Goal: Task Accomplishment & Management: Manage account settings

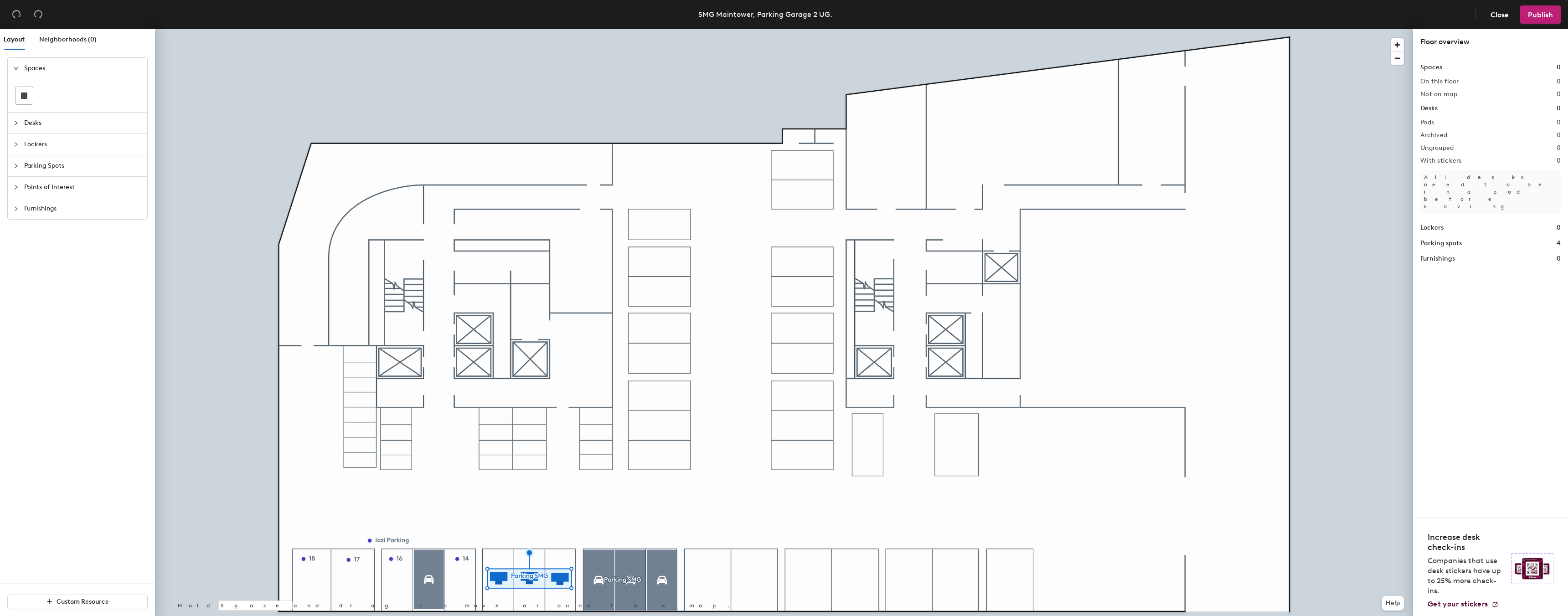
click at [596, 29] on div at bounding box center [784, 29] width 1258 height 0
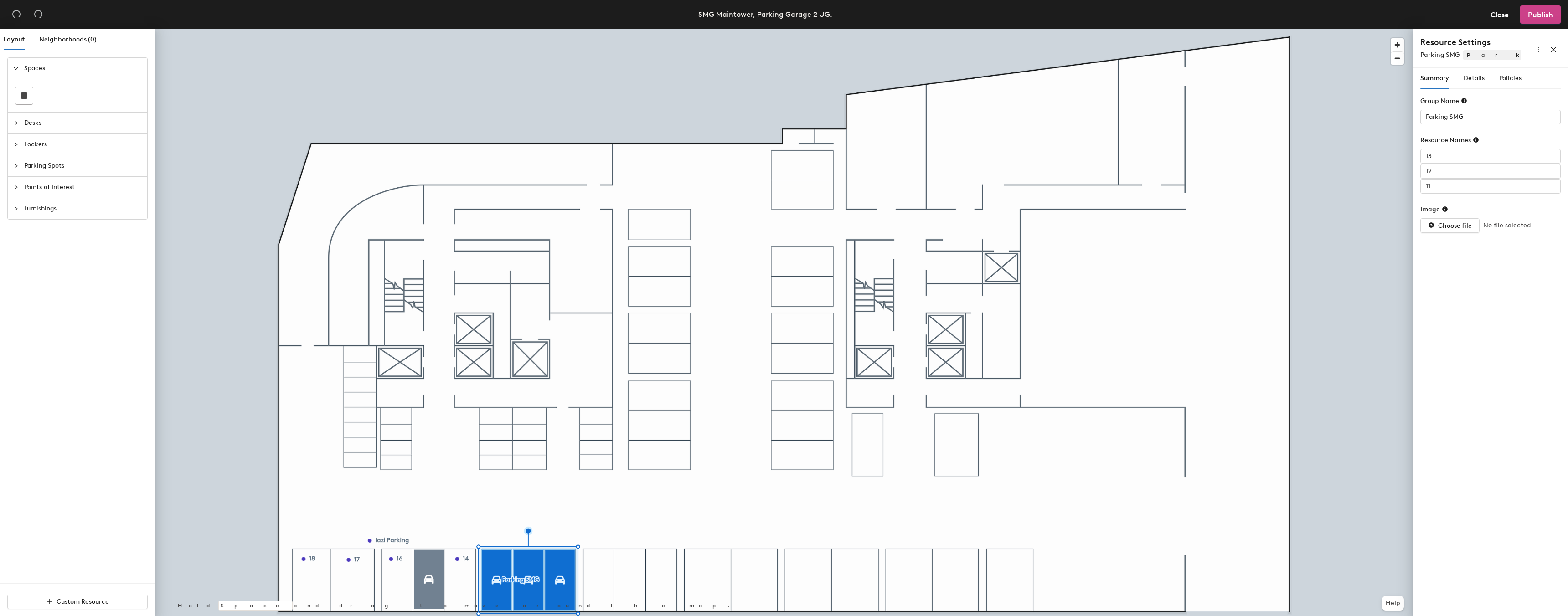
click at [1542, 9] on button "Publish" at bounding box center [1541, 14] width 41 height 18
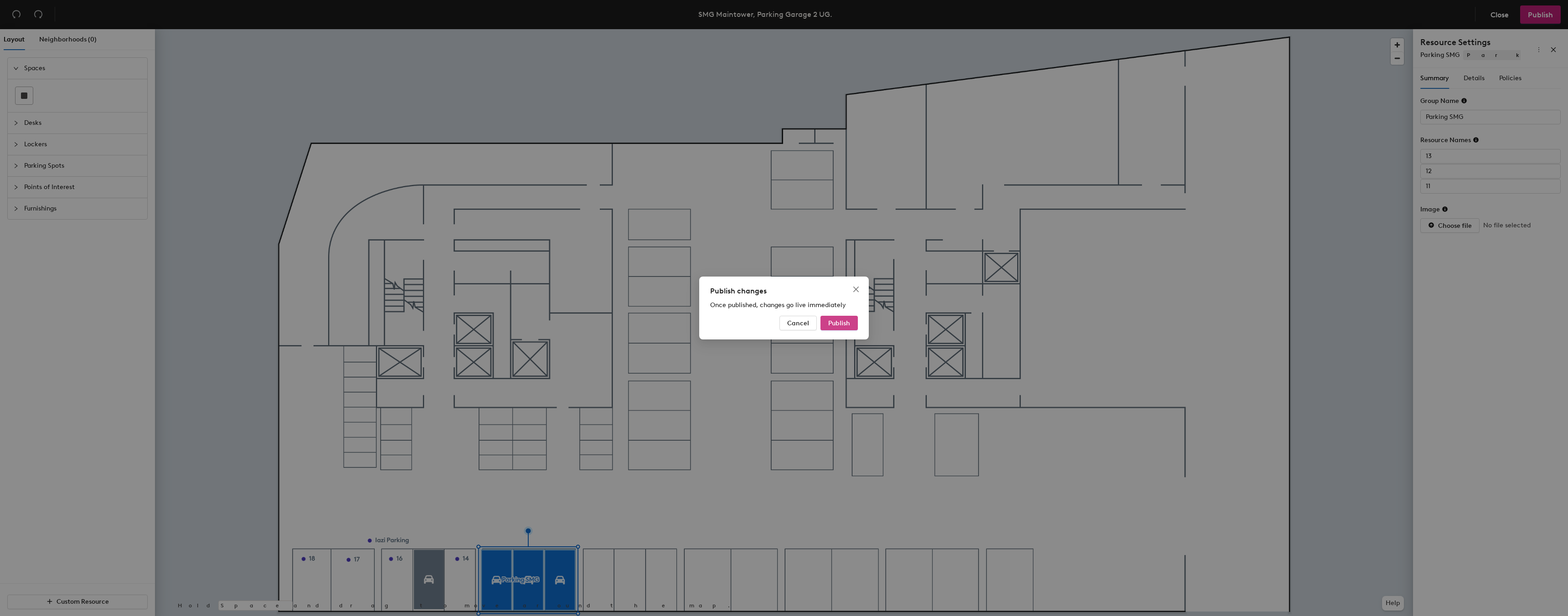
click at [844, 323] on span "Publish" at bounding box center [839, 324] width 22 height 8
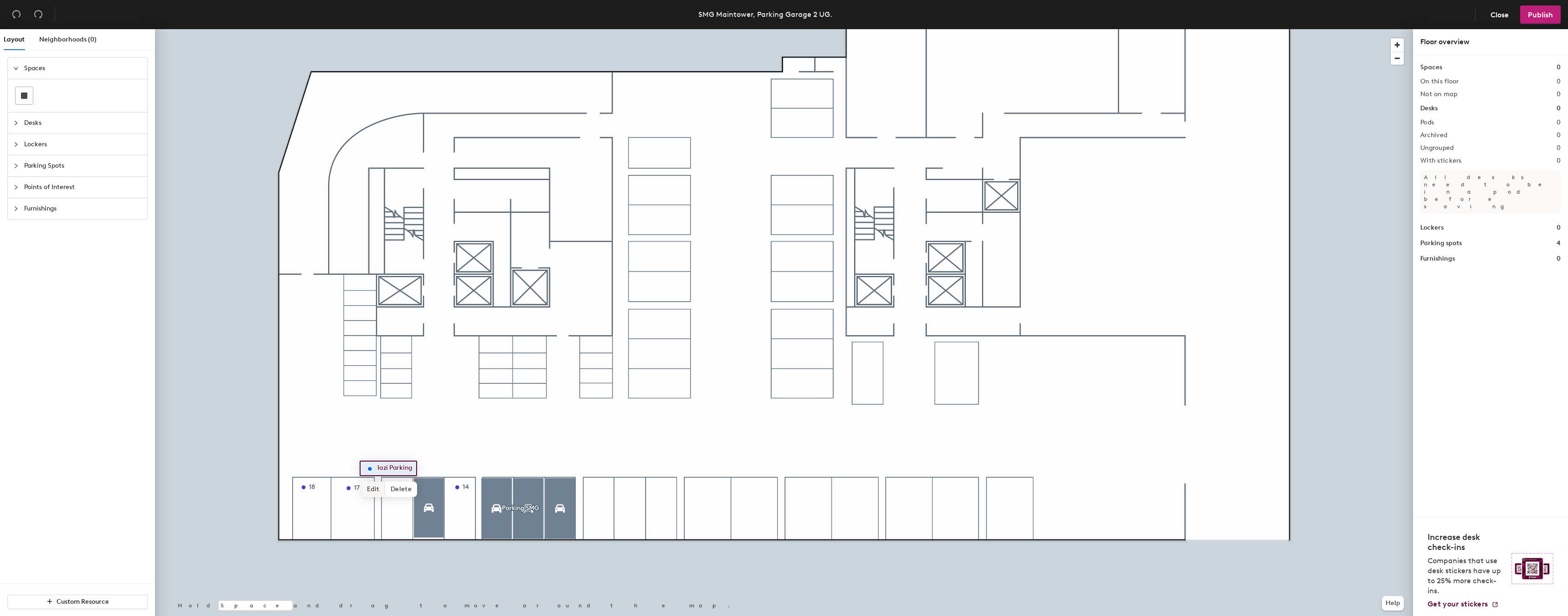
click at [379, 489] on span "Edit" at bounding box center [373, 489] width 24 height 15
click at [383, 467] on input "Iazi Parking" at bounding box center [400, 467] width 49 height 12
click at [400, 467] on input "Parking" at bounding box center [389, 467] width 29 height 12
type input "Parking IAZI"
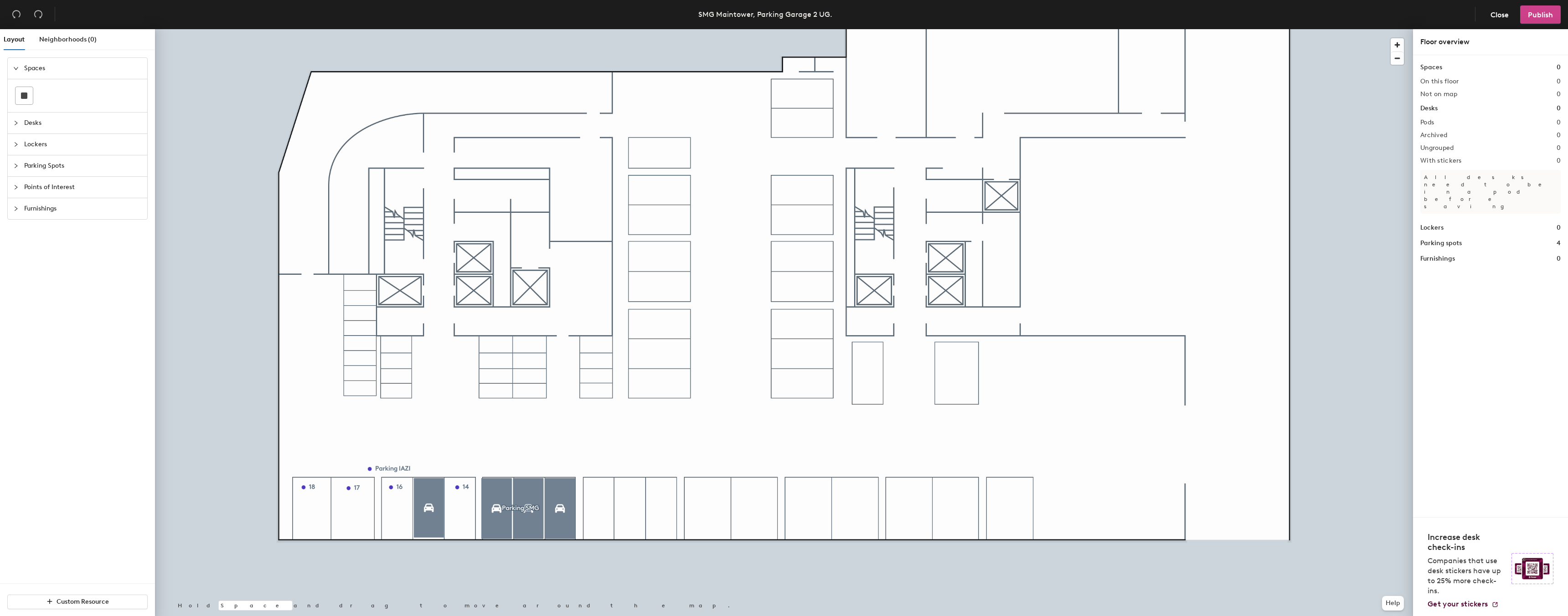
click at [1528, 12] on button "Publish" at bounding box center [1541, 14] width 41 height 18
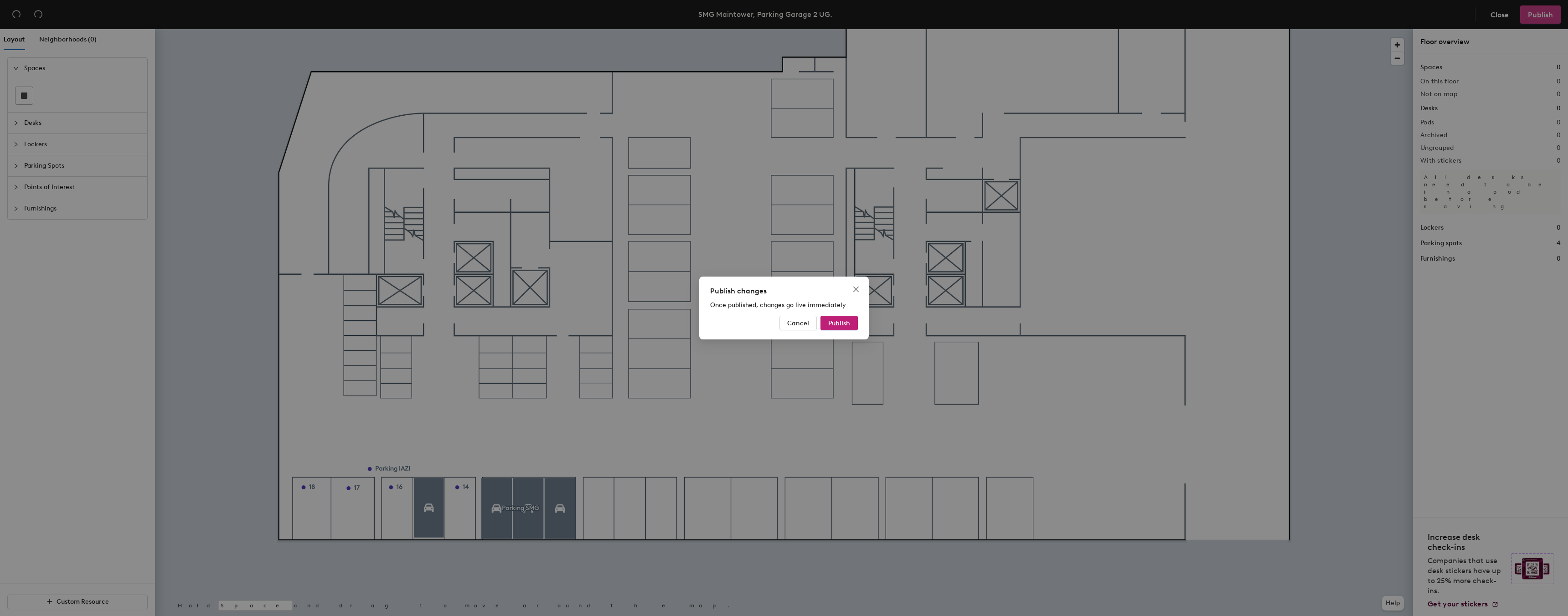
click at [1539, 15] on div "Publish changes Once published, changes go live immediately Cancel Publish" at bounding box center [784, 308] width 1568 height 616
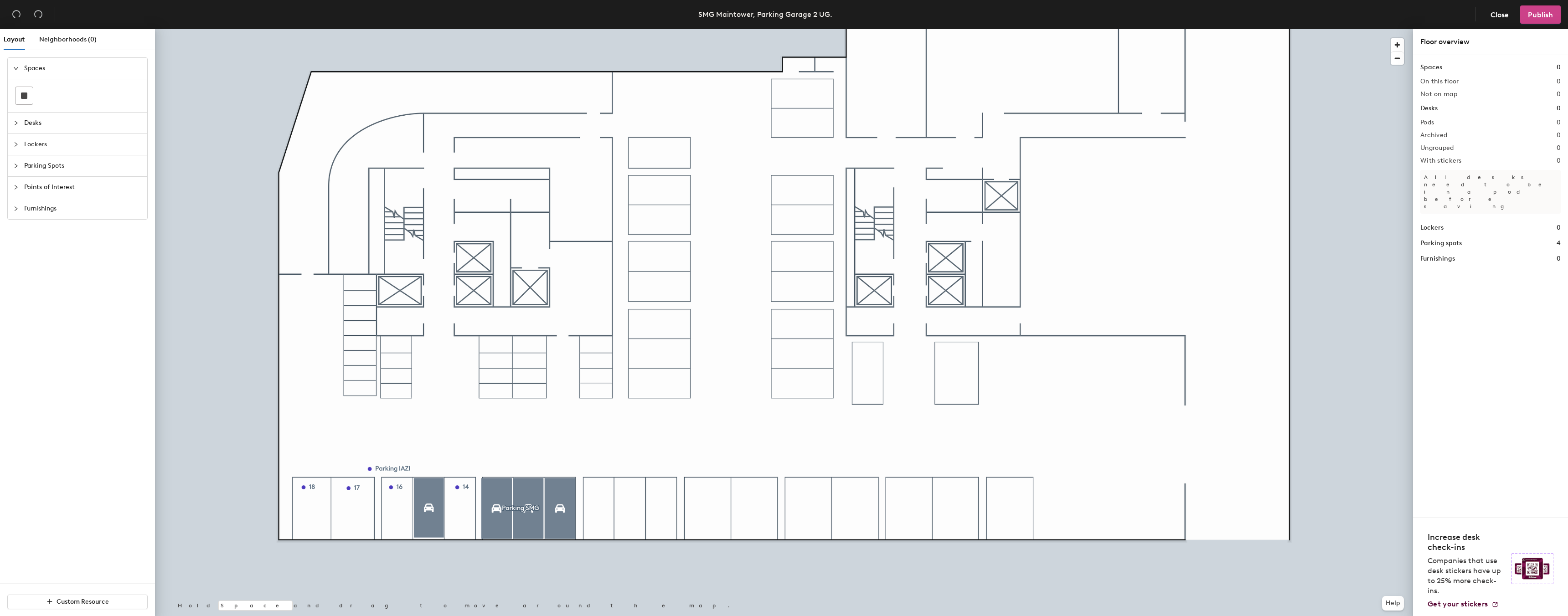
click at [1532, 13] on span "Publish" at bounding box center [1541, 14] width 25 height 9
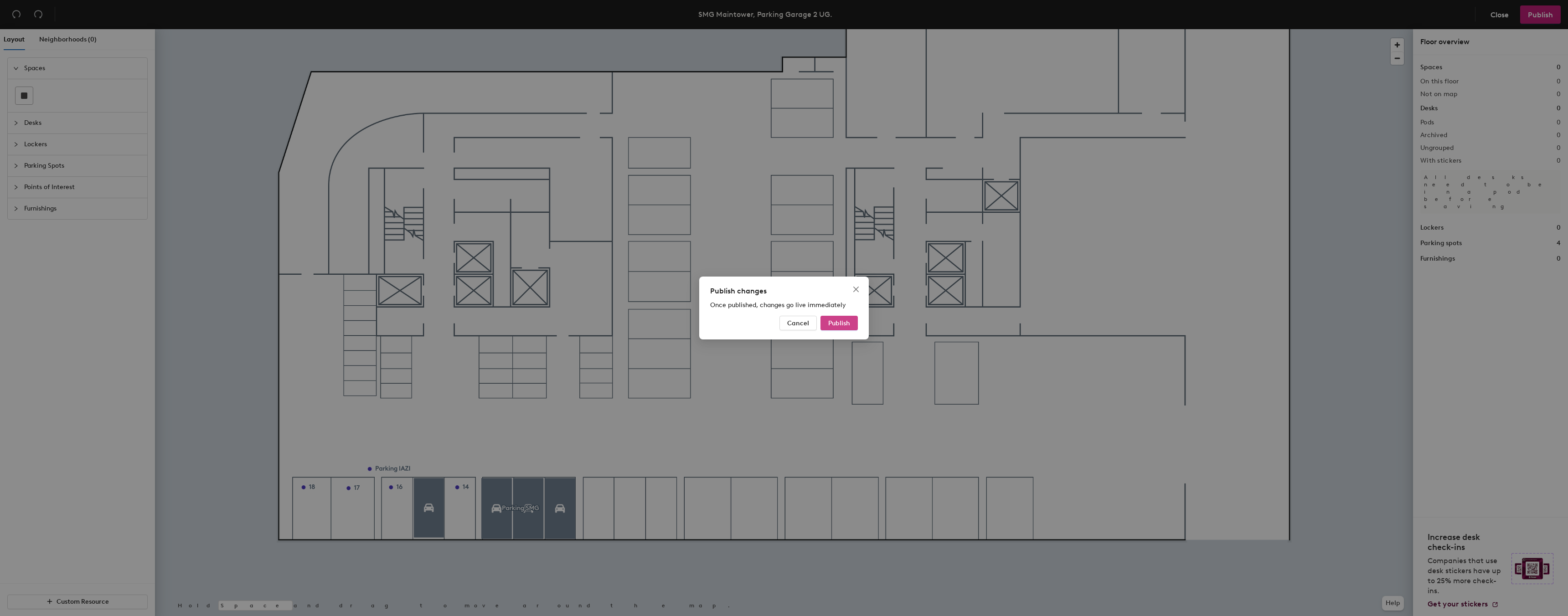
click at [835, 324] on span "Publish" at bounding box center [839, 324] width 22 height 8
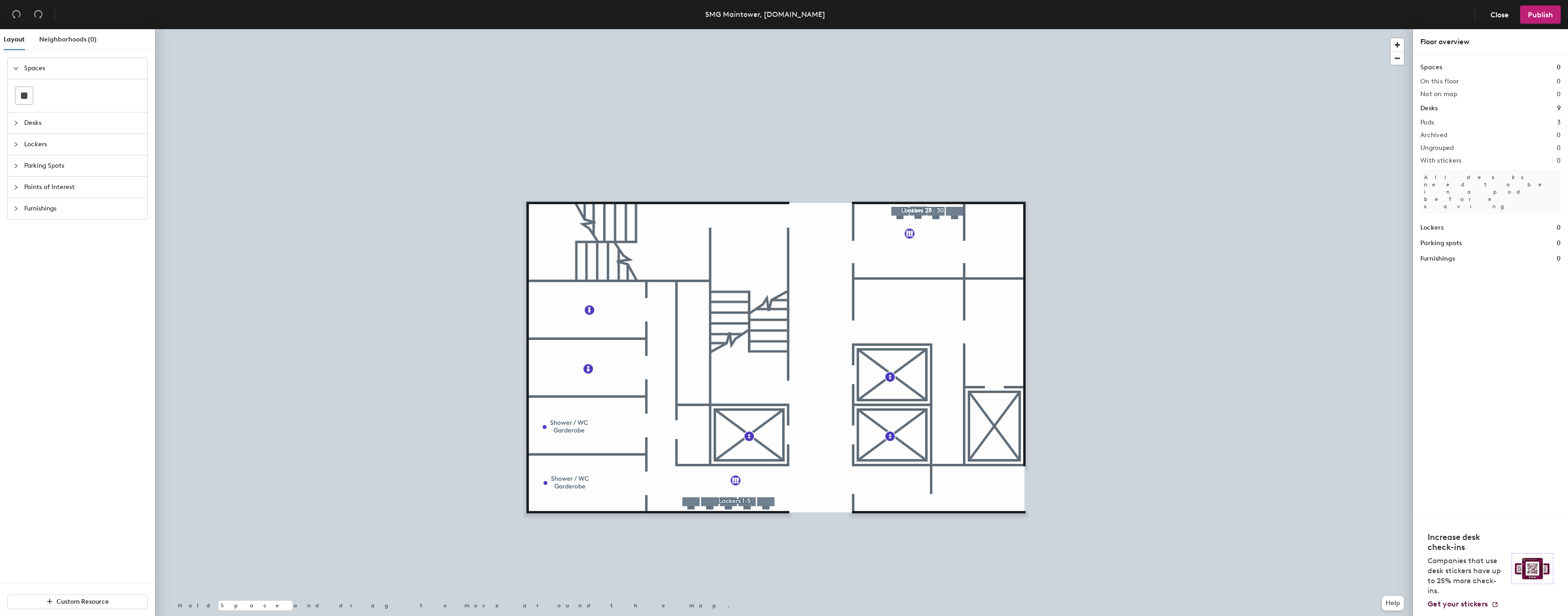
drag, startPoint x: 49, startPoint y: 149, endPoint x: 49, endPoint y: 157, distance: 8.0
click at [49, 149] on span "Lockers" at bounding box center [83, 145] width 117 height 21
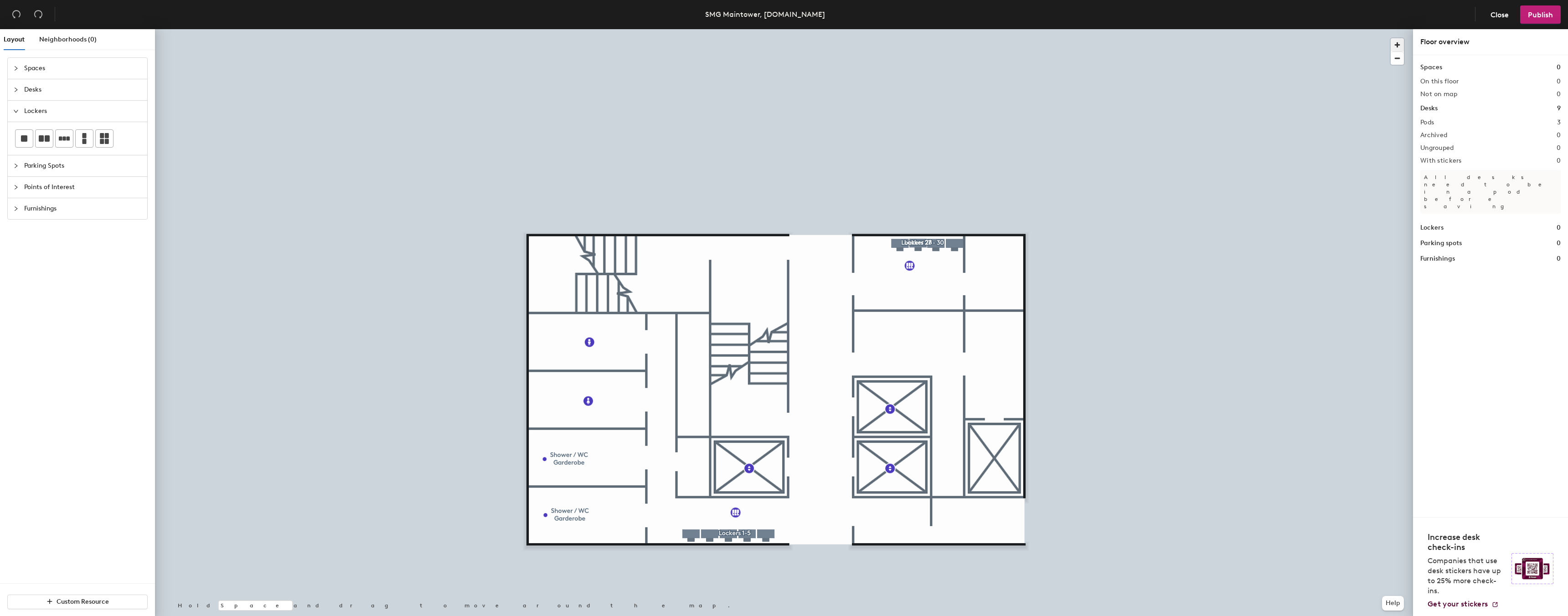
click at [1400, 44] on span "button" at bounding box center [1398, 44] width 13 height 13
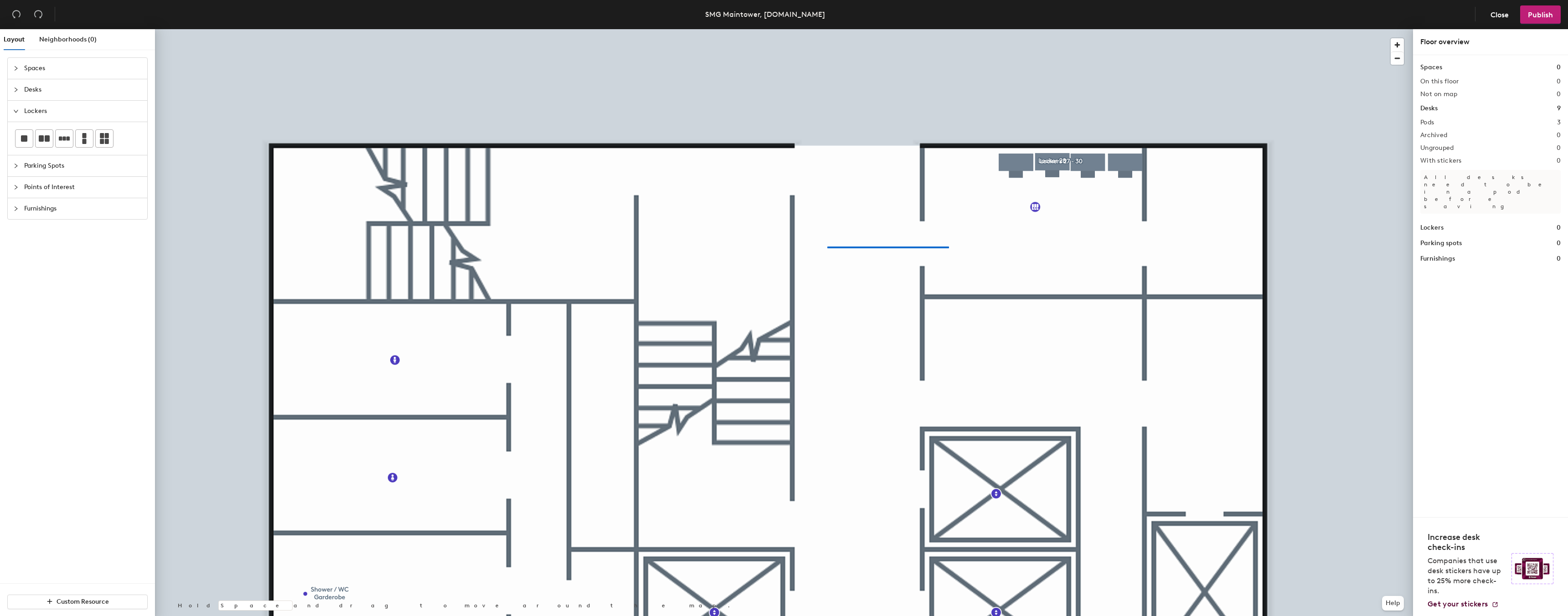
click at [830, 29] on div at bounding box center [784, 29] width 1258 height 0
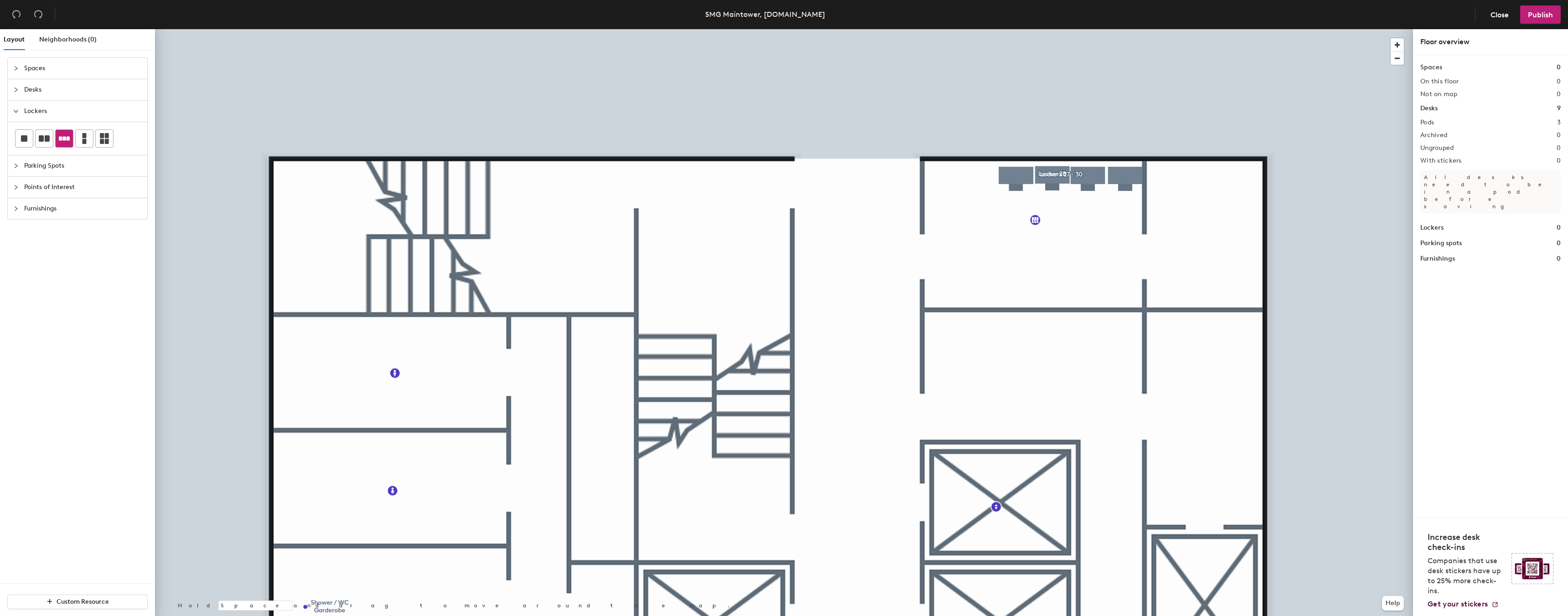
click at [62, 141] on icon at bounding box center [64, 139] width 11 height 11
click at [1018, 29] on div at bounding box center [784, 29] width 1258 height 0
click at [84, 143] on icon at bounding box center [84, 139] width 4 height 11
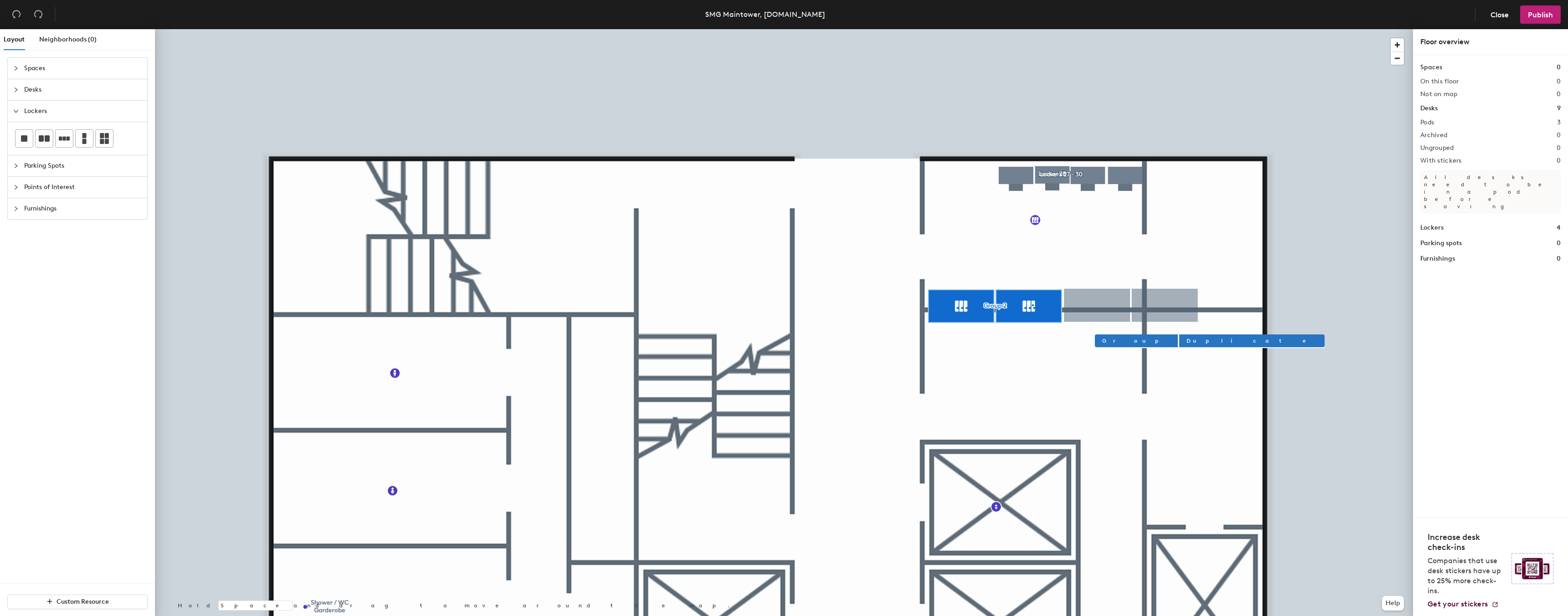
click at [1033, 29] on div at bounding box center [784, 29] width 1258 height 0
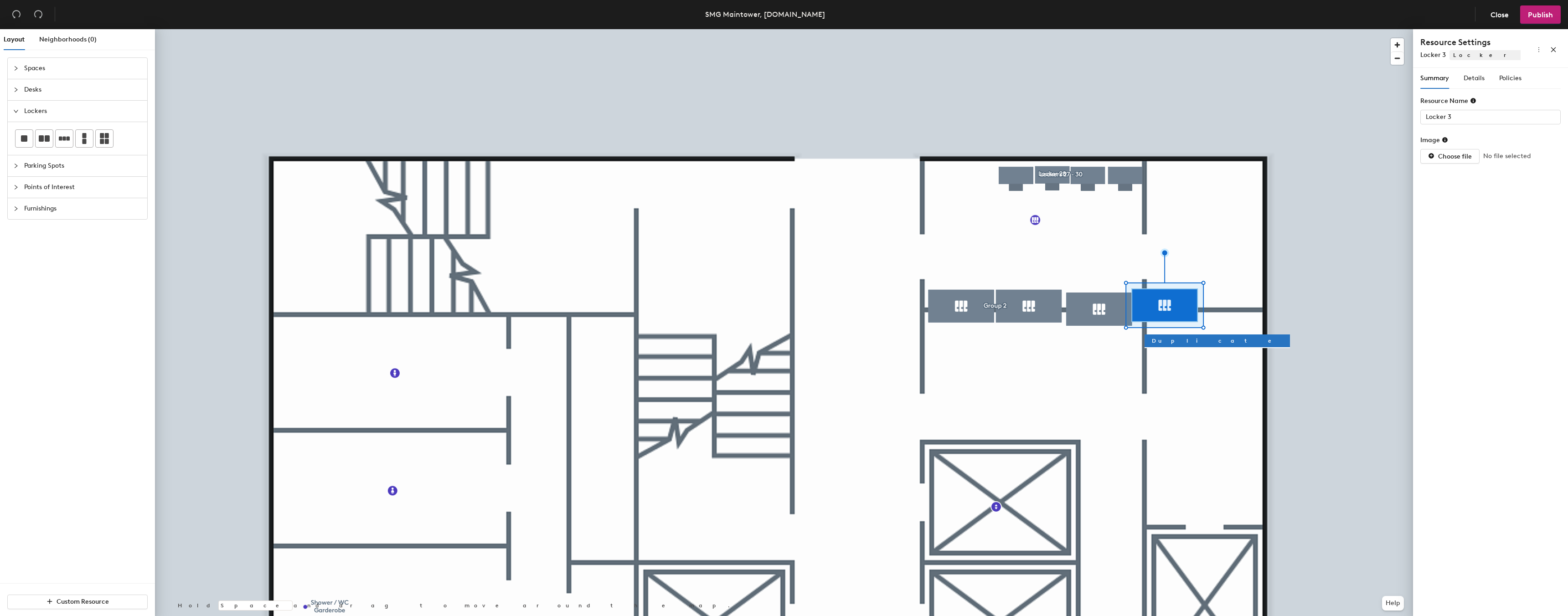
click at [1096, 29] on div at bounding box center [784, 29] width 1258 height 0
type input "Locker 4"
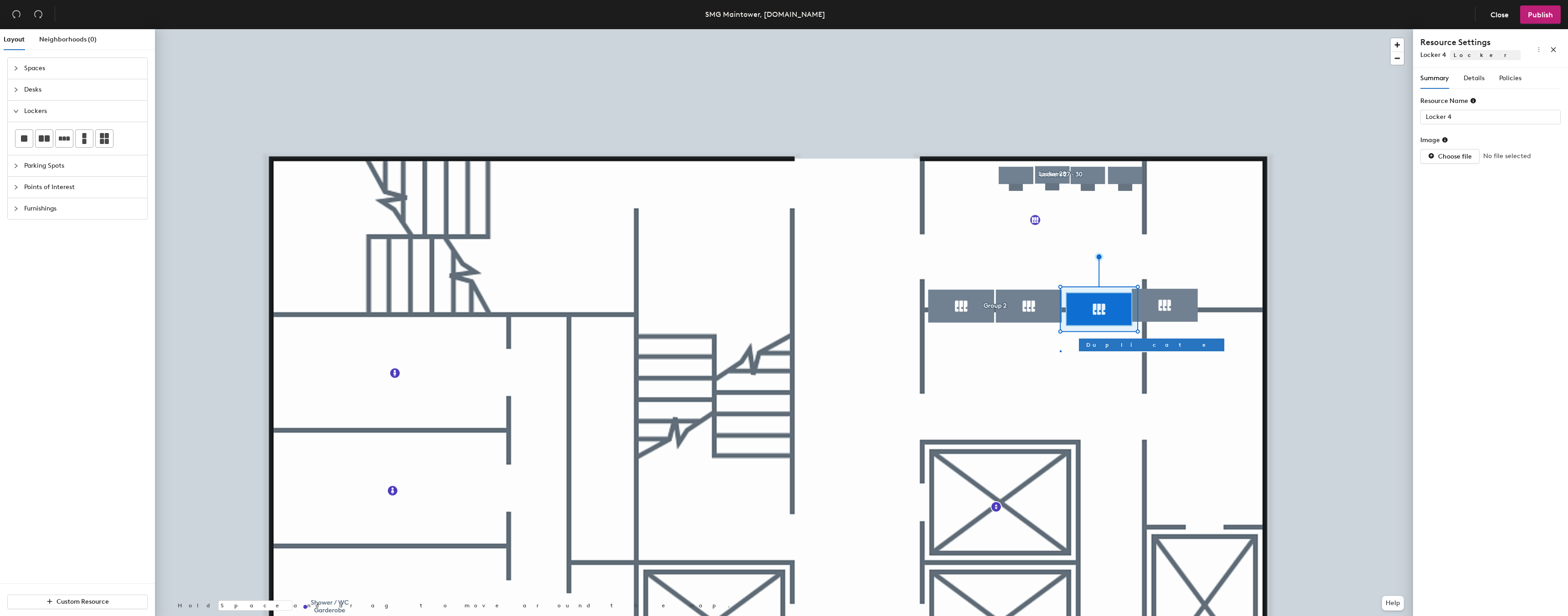
click at [1060, 29] on div at bounding box center [784, 29] width 1258 height 0
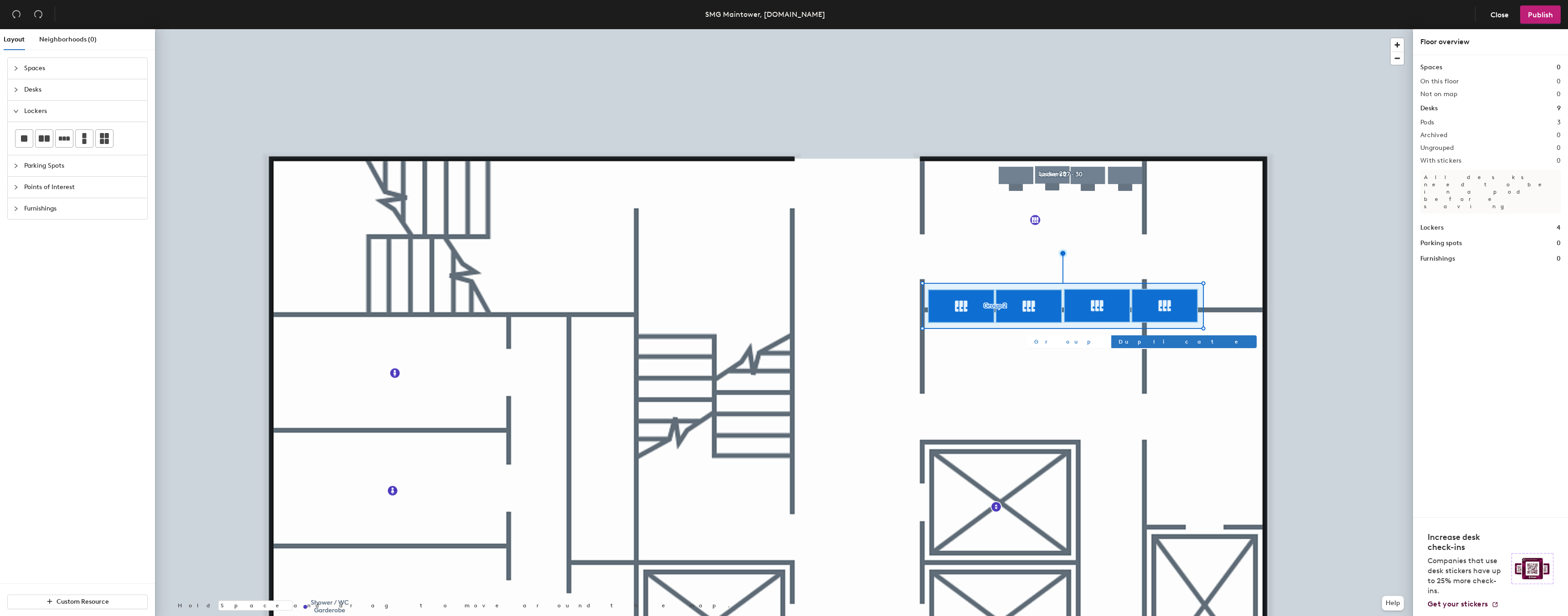
click at [1032, 342] on button "Group" at bounding box center [1069, 341] width 83 height 12
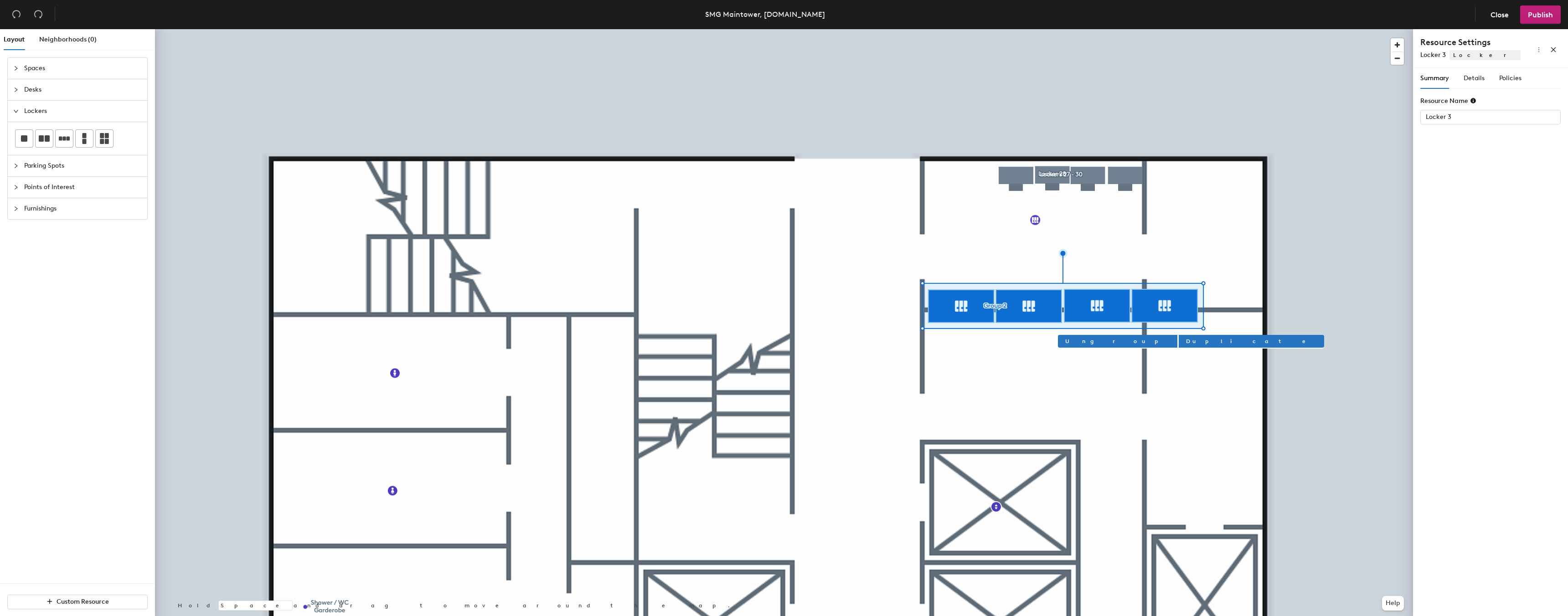
click at [1028, 29] on div at bounding box center [784, 29] width 1258 height 0
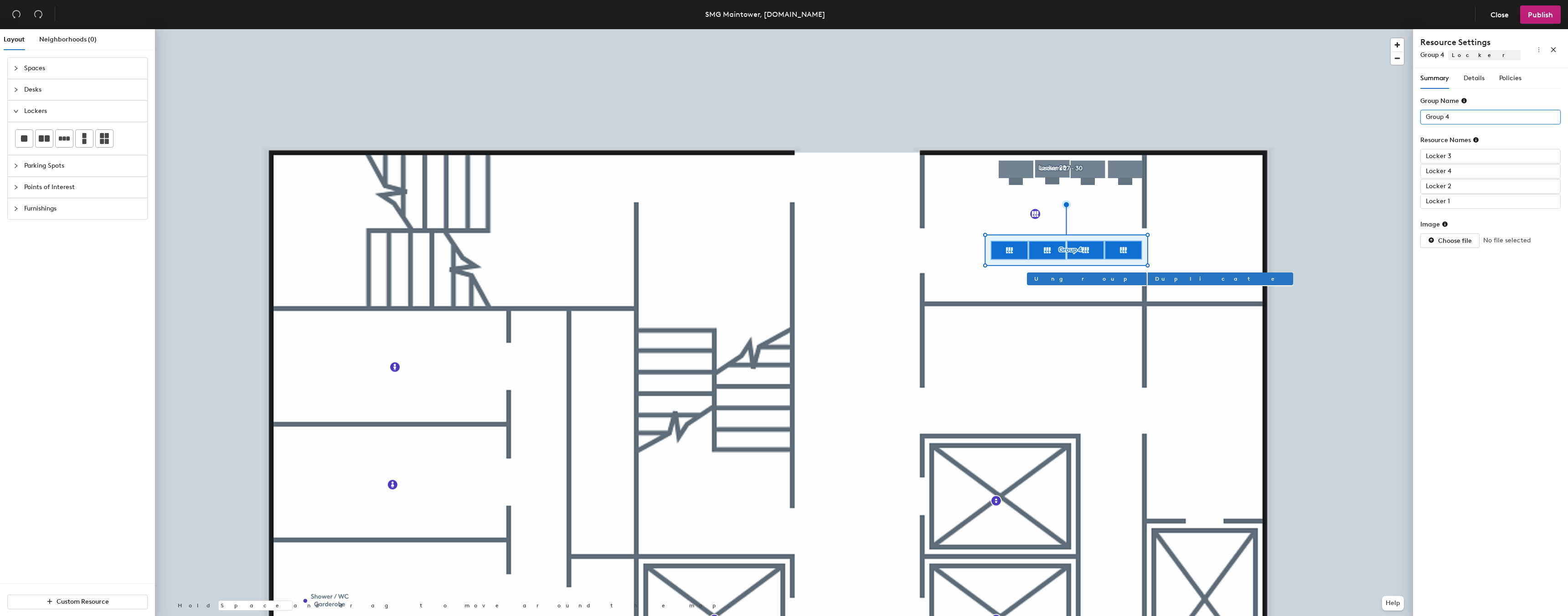
click at [1430, 116] on input "Group 4" at bounding box center [1490, 116] width 140 height 14
click at [1431, 116] on input "Group 4" at bounding box center [1490, 116] width 140 height 14
type input "Ö"
type input "Lockers 27-30"
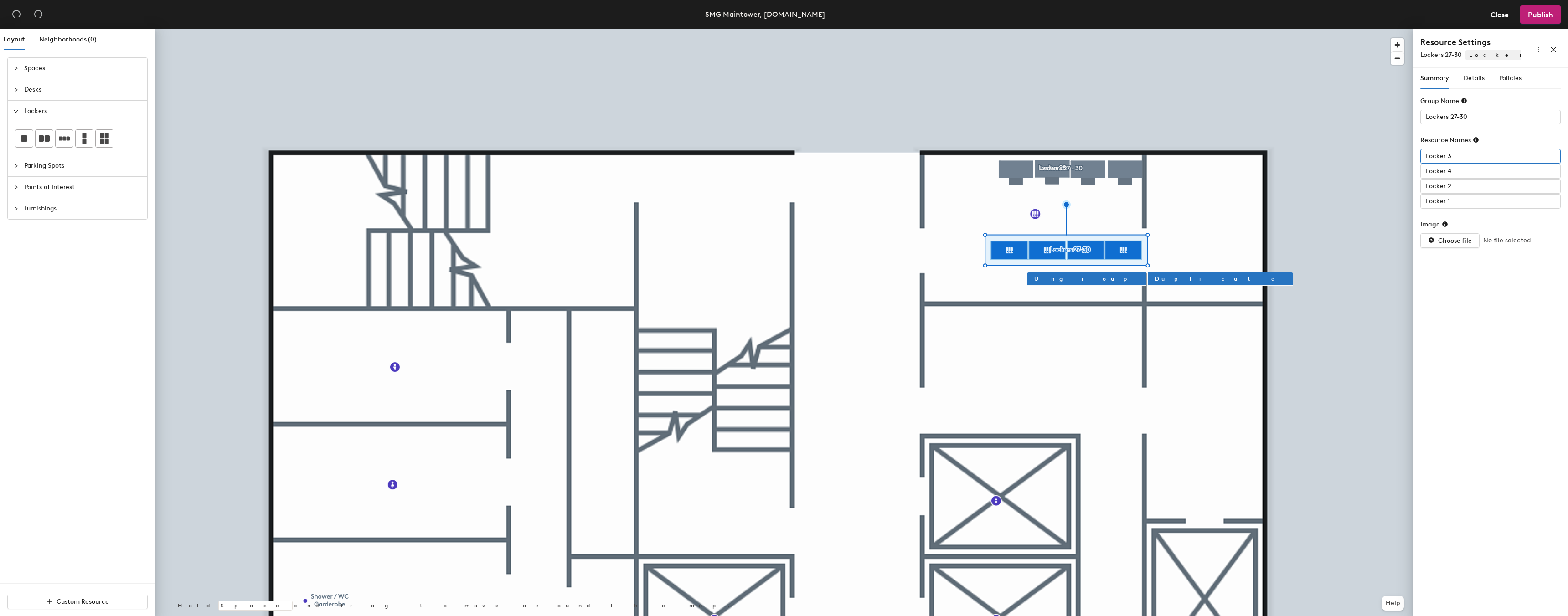
click at [1457, 155] on input "Locker 3" at bounding box center [1490, 155] width 140 height 14
drag, startPoint x: 1457, startPoint y: 155, endPoint x: 1436, endPoint y: 155, distance: 21.0
click at [1457, 155] on input "Locker 3" at bounding box center [1490, 155] width 140 height 14
click at [1136, 29] on div at bounding box center [784, 29] width 1258 height 0
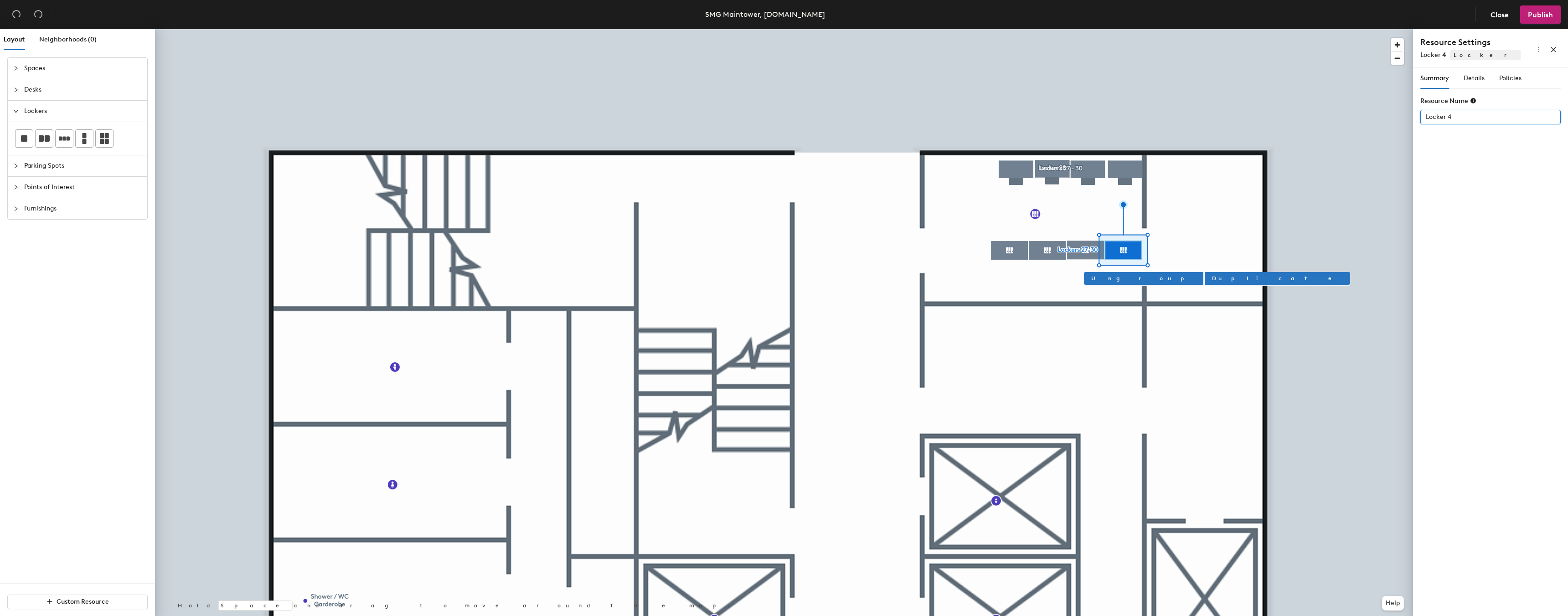
click at [1451, 117] on input "Locker 4" at bounding box center [1490, 116] width 140 height 14
drag, startPoint x: 1448, startPoint y: 115, endPoint x: 1452, endPoint y: 115, distance: 4.0
click at [1452, 115] on input "Locker 4" at bounding box center [1490, 116] width 140 height 14
drag, startPoint x: 1461, startPoint y: 115, endPoint x: 1448, endPoint y: 115, distance: 13.0
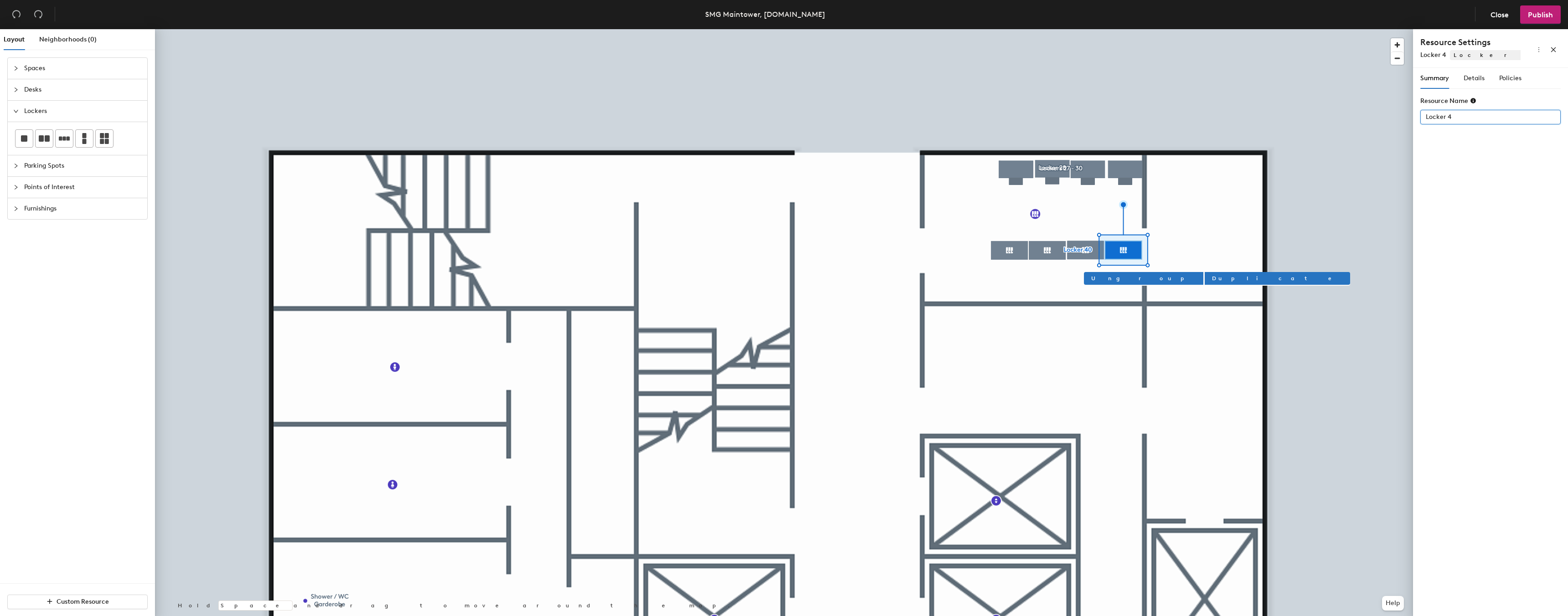
click at [1448, 115] on input "Locker 4" at bounding box center [1490, 116] width 140 height 14
type input "Locker 4"
click at [1466, 115] on input "Locker 4" at bounding box center [1490, 116] width 140 height 14
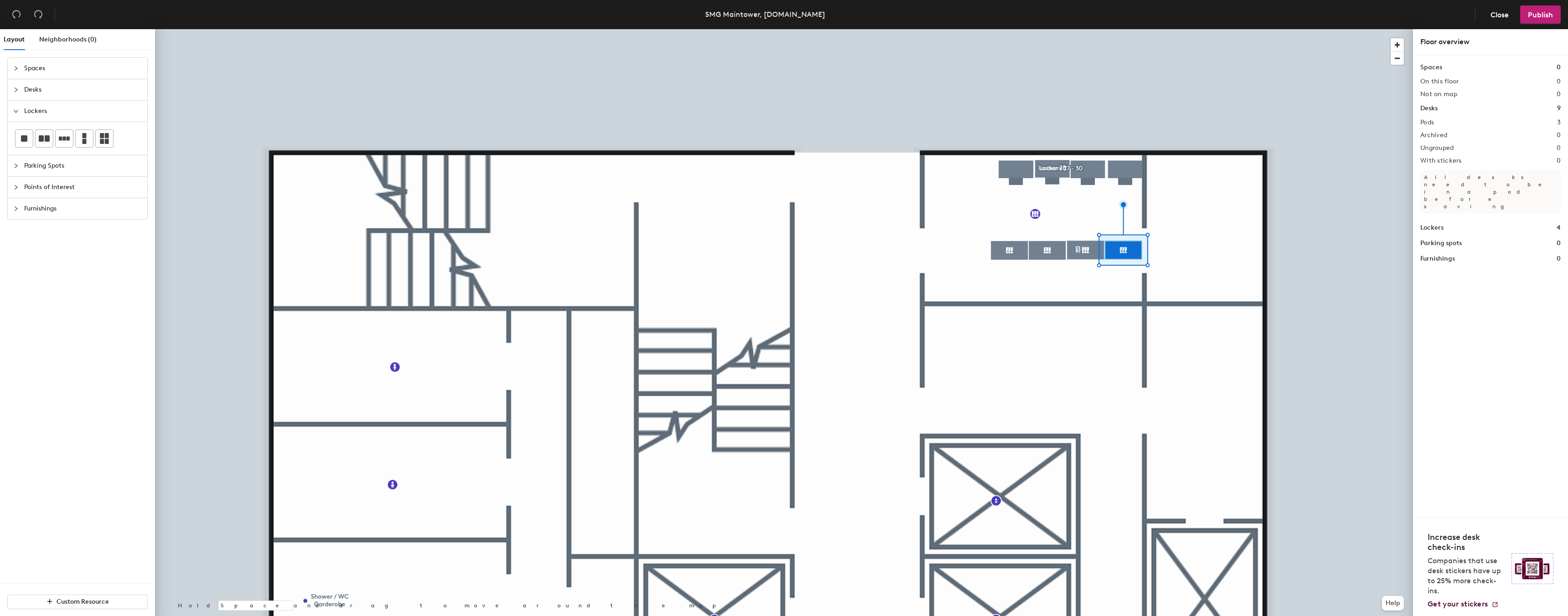
click at [1113, 29] on div at bounding box center [784, 29] width 1258 height 0
click at [1103, 29] on div at bounding box center [784, 29] width 1258 height 0
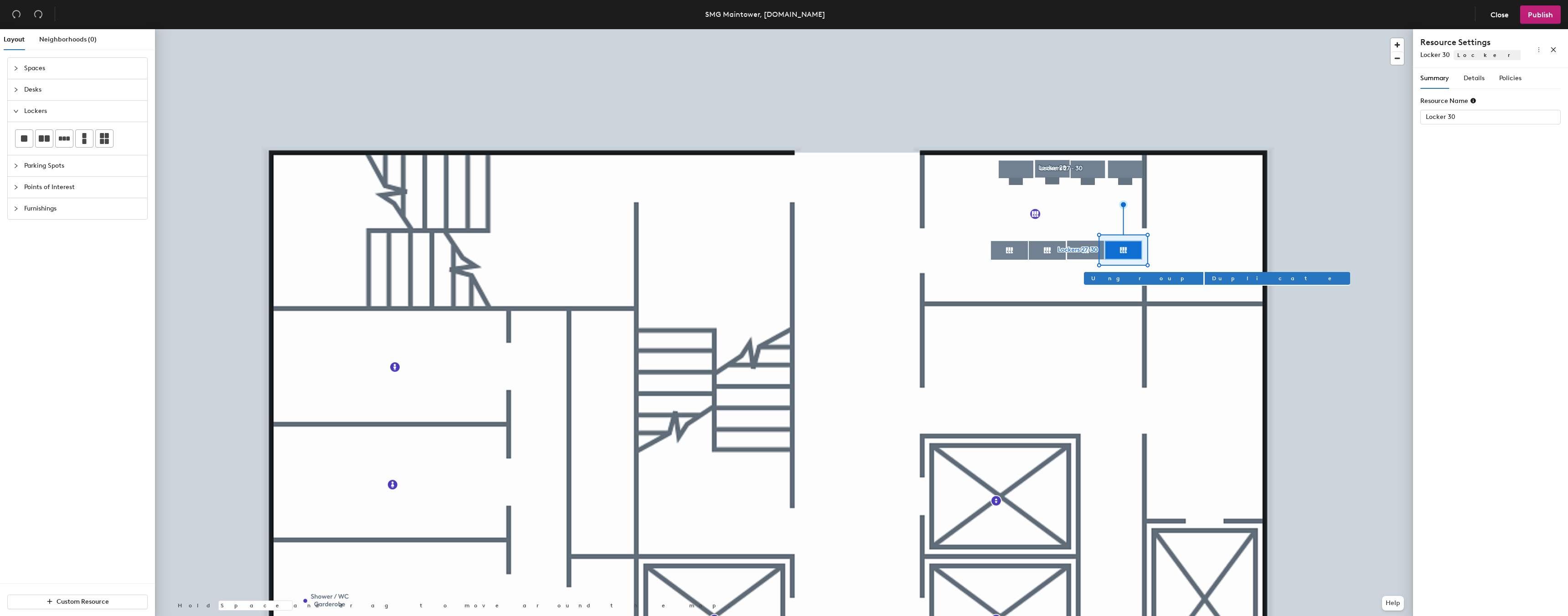
click at [1086, 29] on div at bounding box center [784, 29] width 1258 height 0
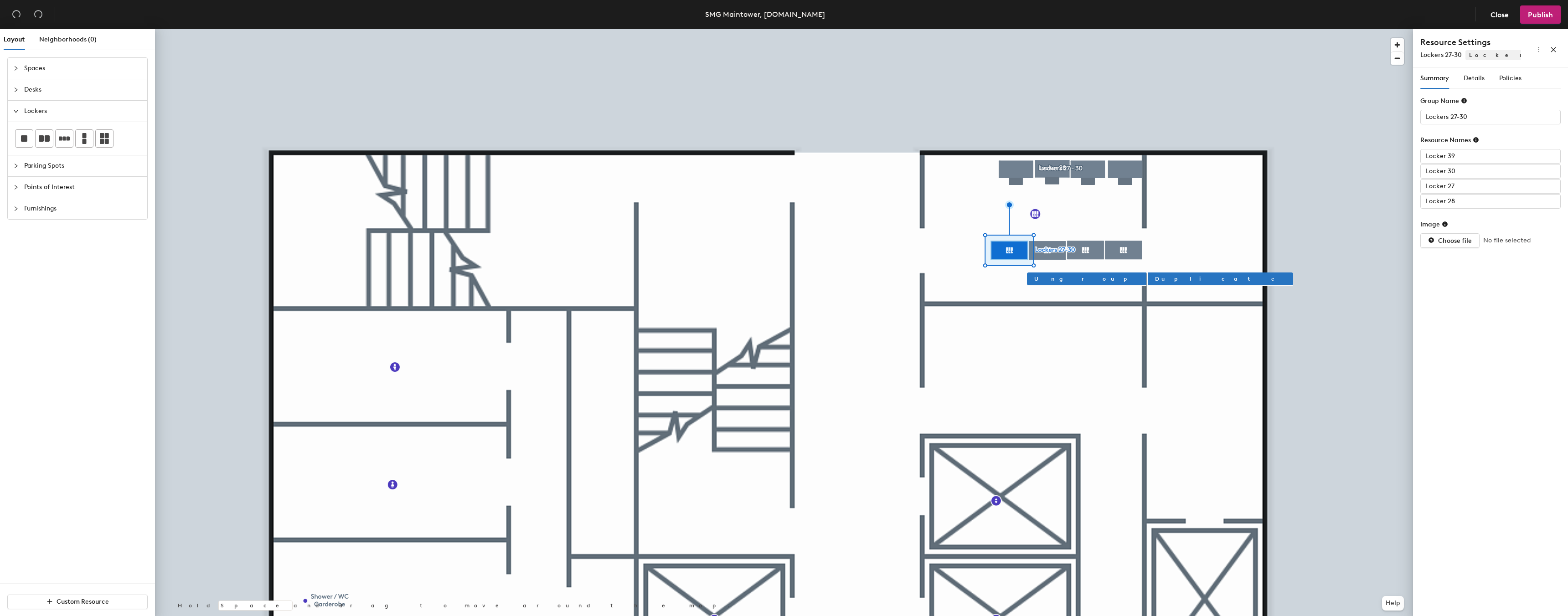
type input "Locker 28"
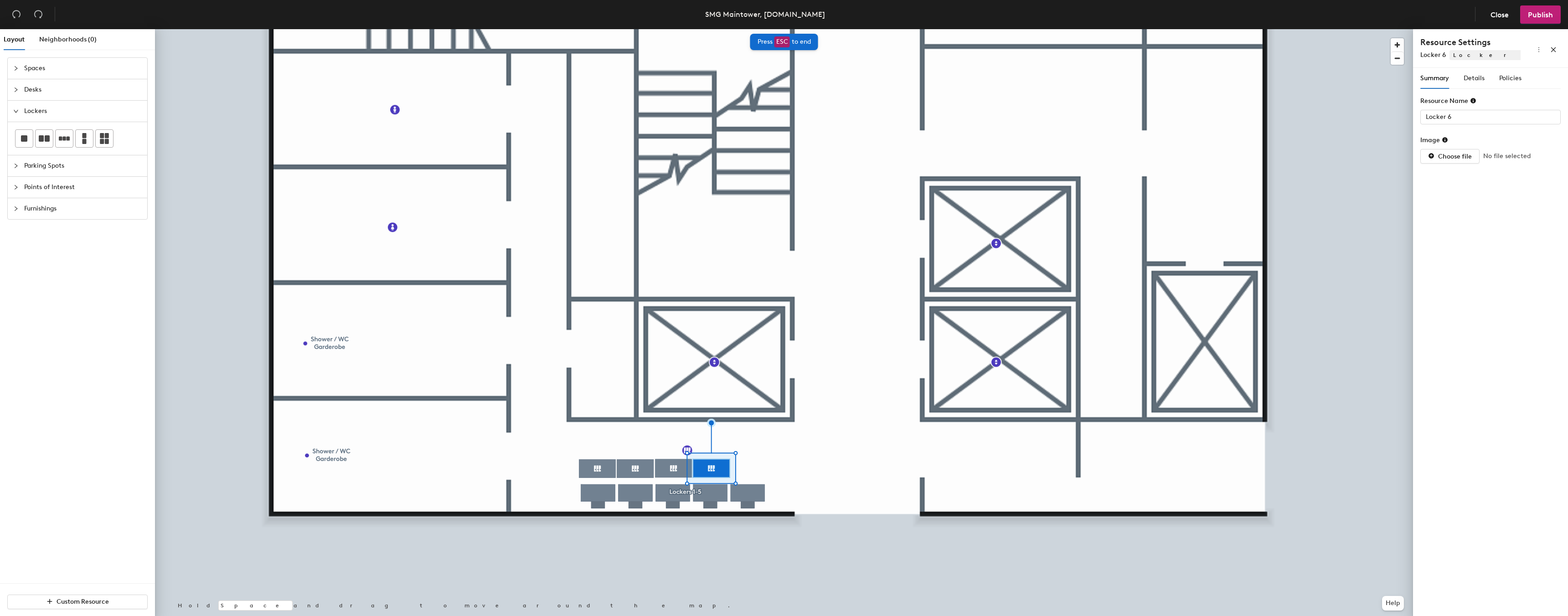
type input "Locker 9"
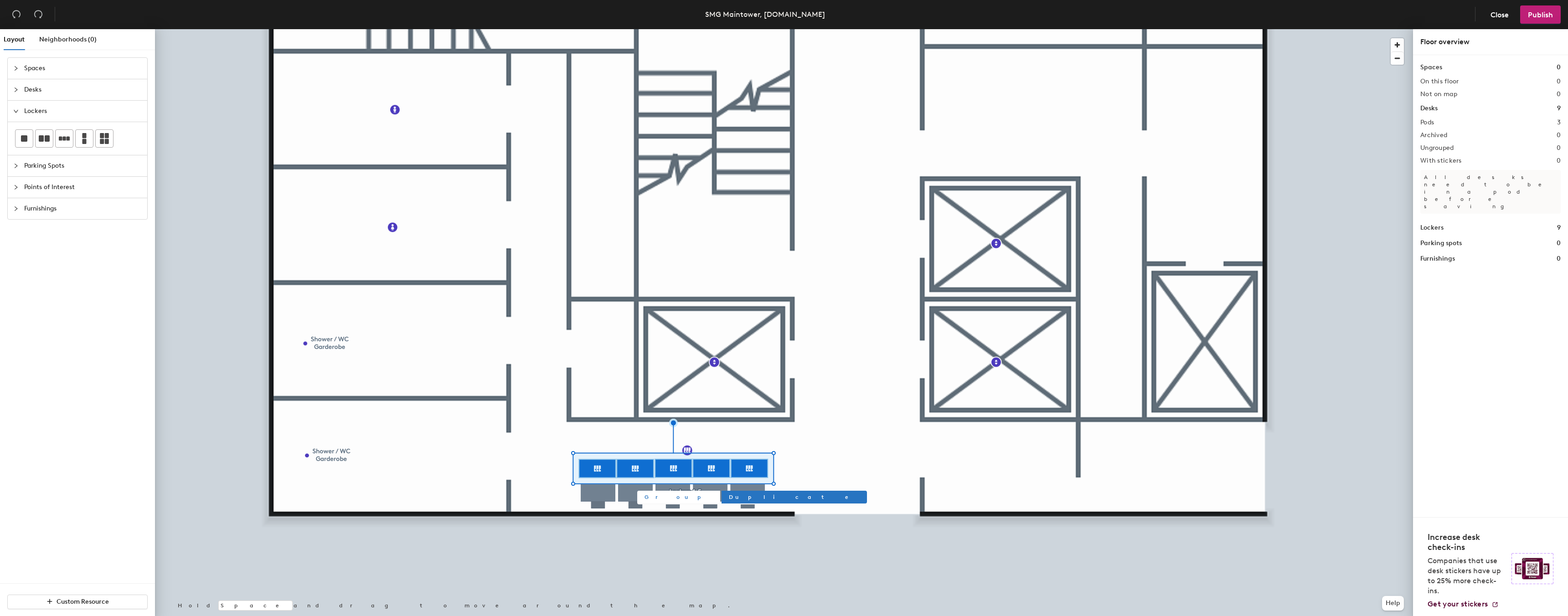
click at [660, 495] on span "Group" at bounding box center [679, 497] width 68 height 9
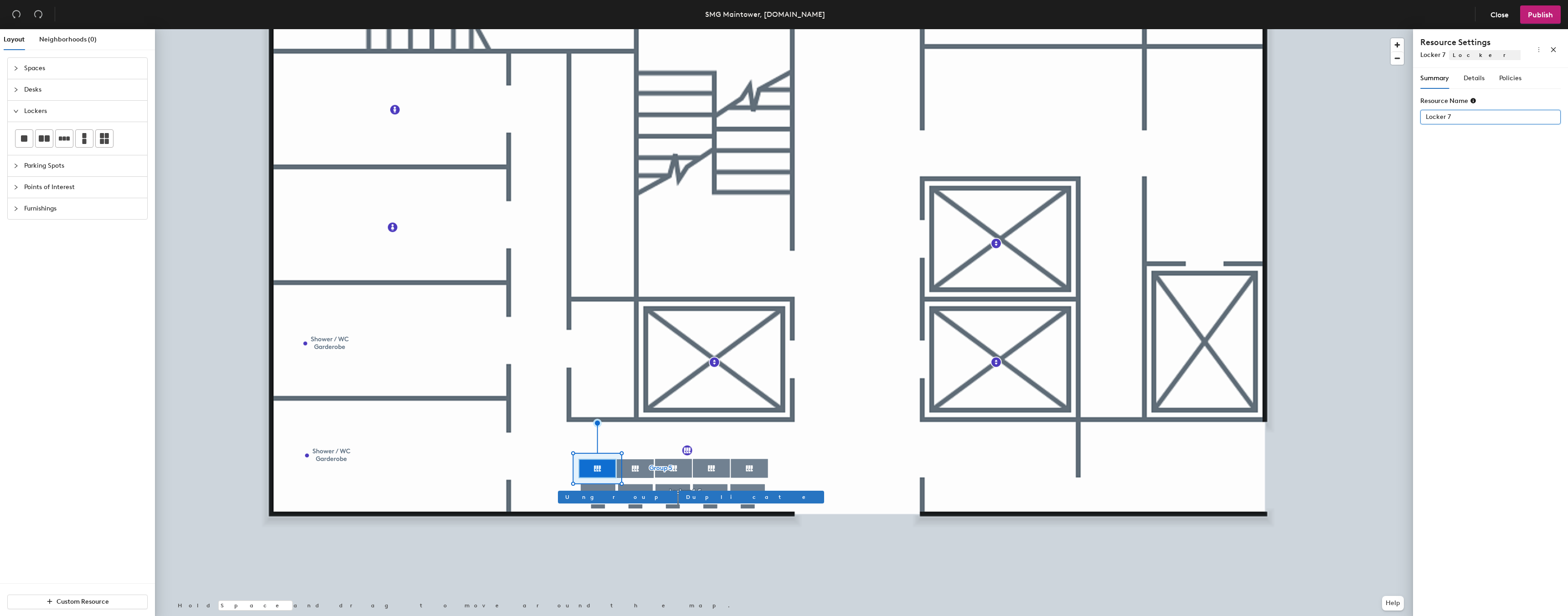
click at [1473, 115] on input "Locker 7" at bounding box center [1490, 116] width 140 height 14
click at [1476, 115] on input "Locker 7" at bounding box center [1490, 116] width 140 height 14
drag, startPoint x: 1475, startPoint y: 115, endPoint x: 1452, endPoint y: 114, distance: 23.0
click at [1452, 114] on input "Locker 7" at bounding box center [1490, 116] width 140 height 14
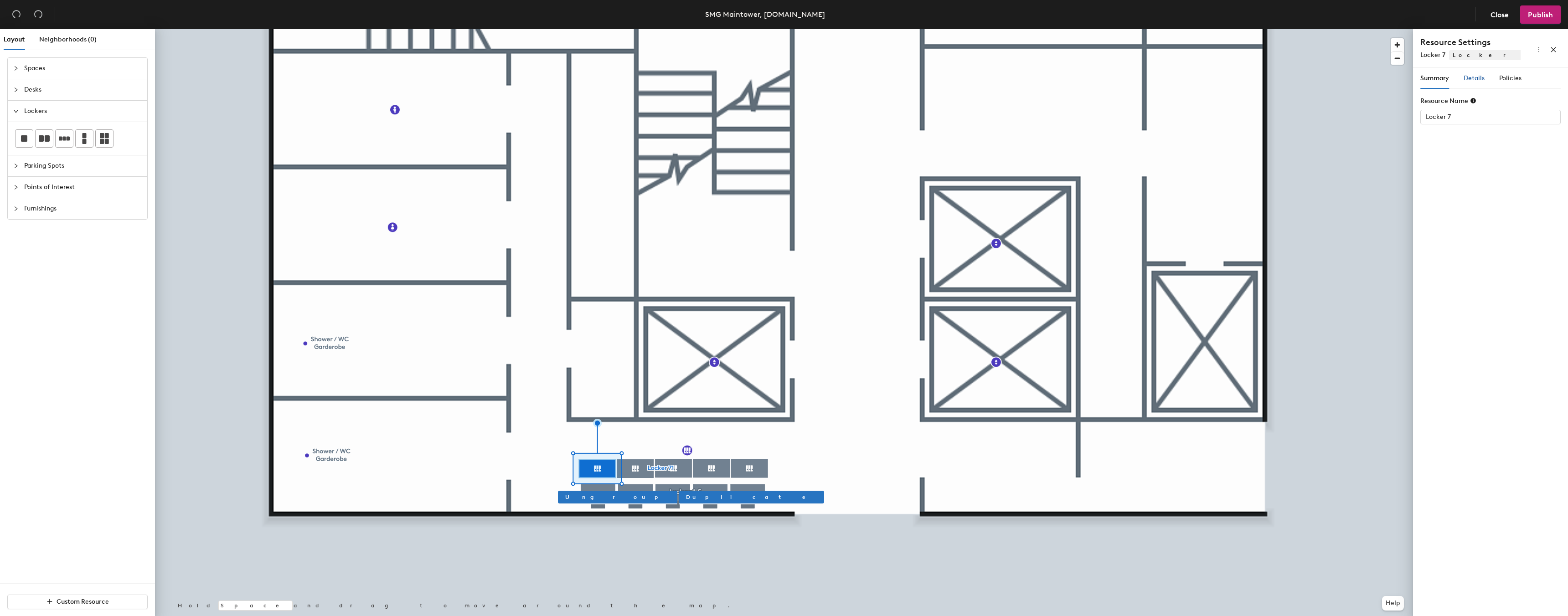
click at [1480, 77] on span "Details" at bounding box center [1474, 78] width 21 height 8
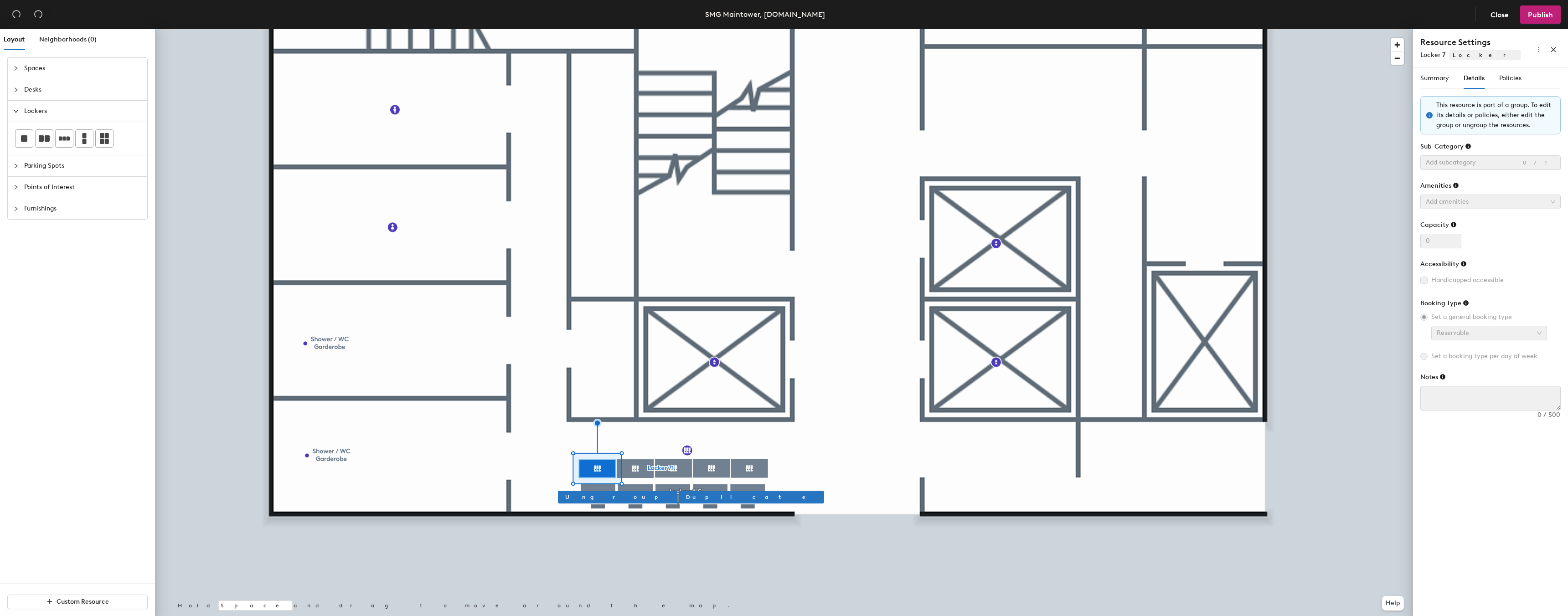
click at [1433, 60] on span "Locker 7" at bounding box center [1433, 55] width 25 height 10
click at [1435, 54] on span "Locker 7" at bounding box center [1433, 55] width 25 height 8
drag, startPoint x: 1435, startPoint y: 54, endPoint x: 1463, endPoint y: 54, distance: 28.0
click at [1436, 54] on span "Locker 7" at bounding box center [1433, 55] width 25 height 8
click at [1463, 54] on span "Lockers" at bounding box center [1499, 55] width 99 height 10
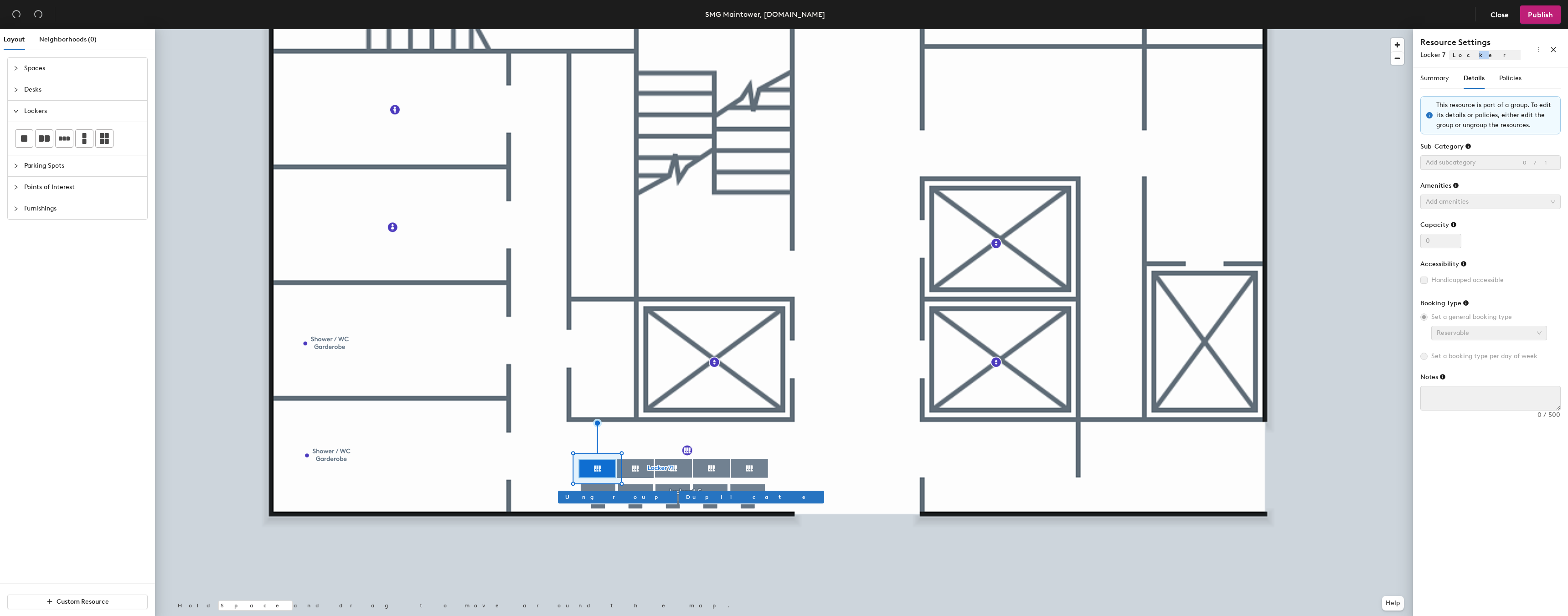
click at [1463, 54] on span "Lockers" at bounding box center [1499, 55] width 99 height 10
click at [679, 29] on div at bounding box center [784, 29] width 1258 height 0
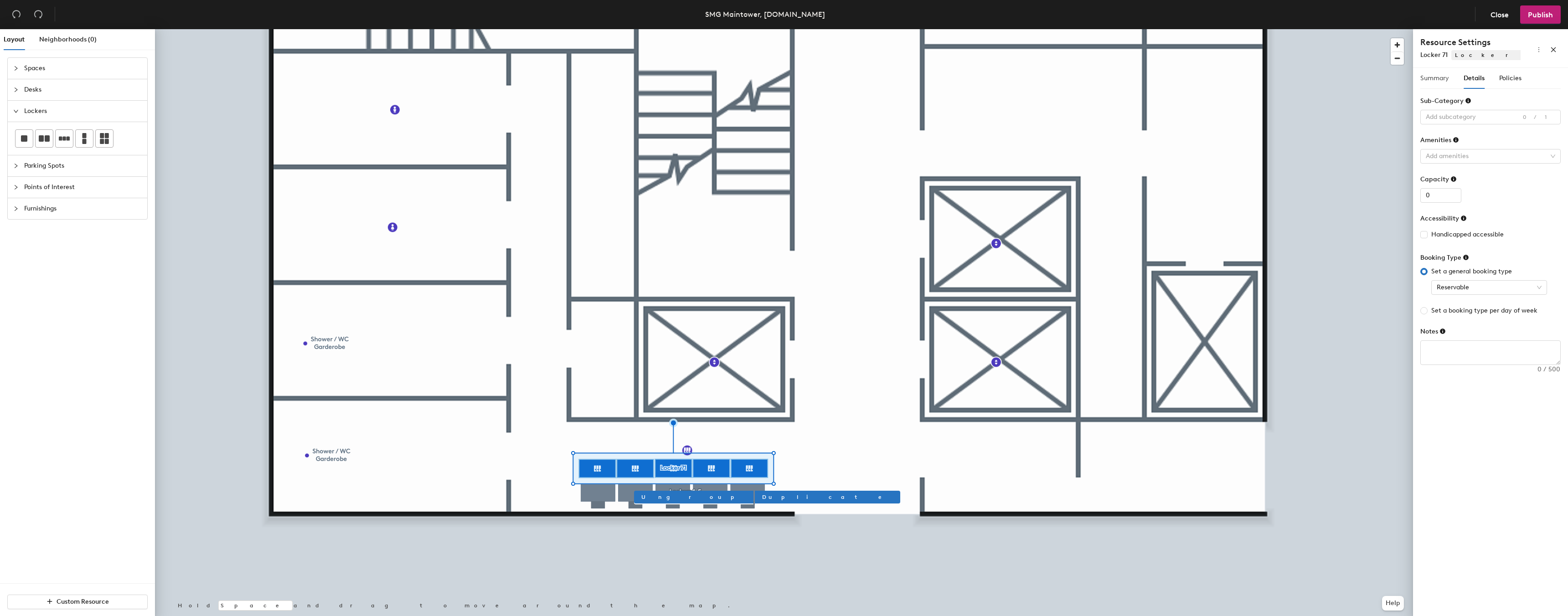
click at [1449, 72] on div "Summary" at bounding box center [1434, 79] width 28 height 21
drag, startPoint x: 1457, startPoint y: 116, endPoint x: 1448, endPoint y: 116, distance: 9.0
click at [1448, 116] on input "Locker 71" at bounding box center [1490, 116] width 140 height 14
drag, startPoint x: 1449, startPoint y: 116, endPoint x: 1457, endPoint y: 152, distance: 36.9
click at [1451, 121] on input "Locker 1-5" at bounding box center [1490, 116] width 140 height 14
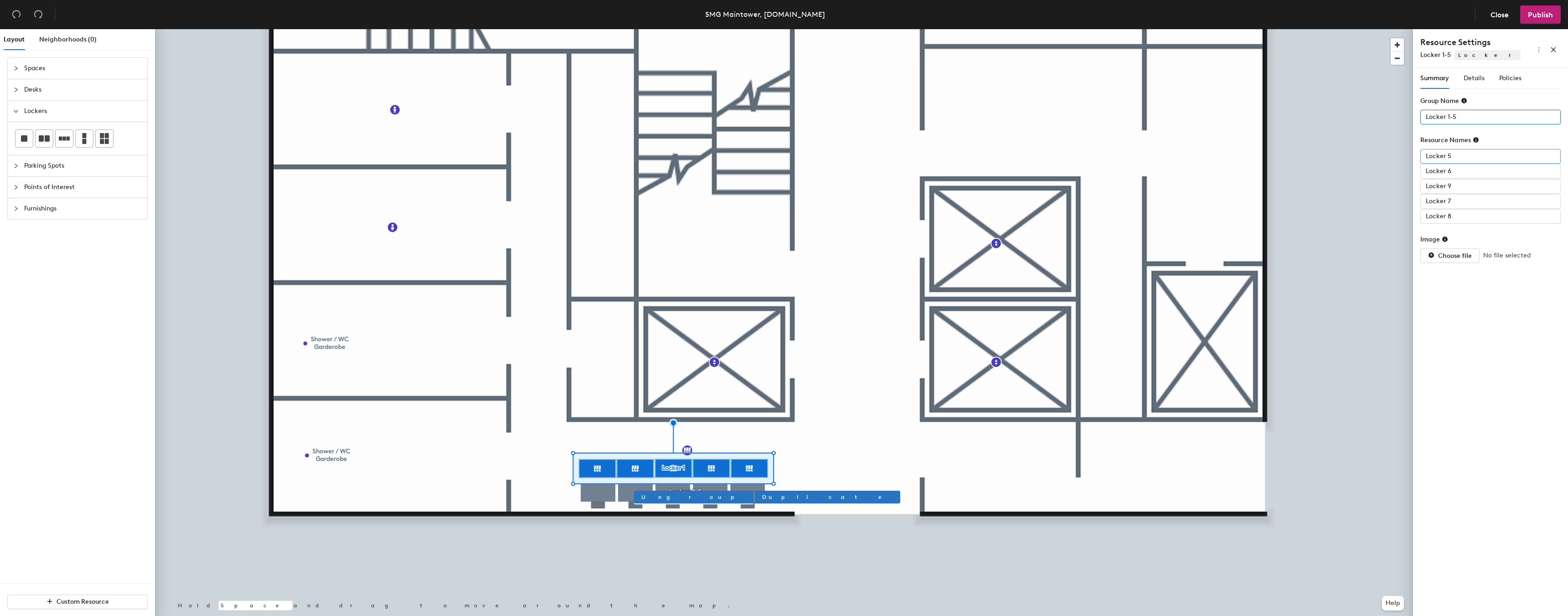
type input "Locker 1-5"
click at [1458, 155] on input "Locker 5" at bounding box center [1490, 155] width 140 height 14
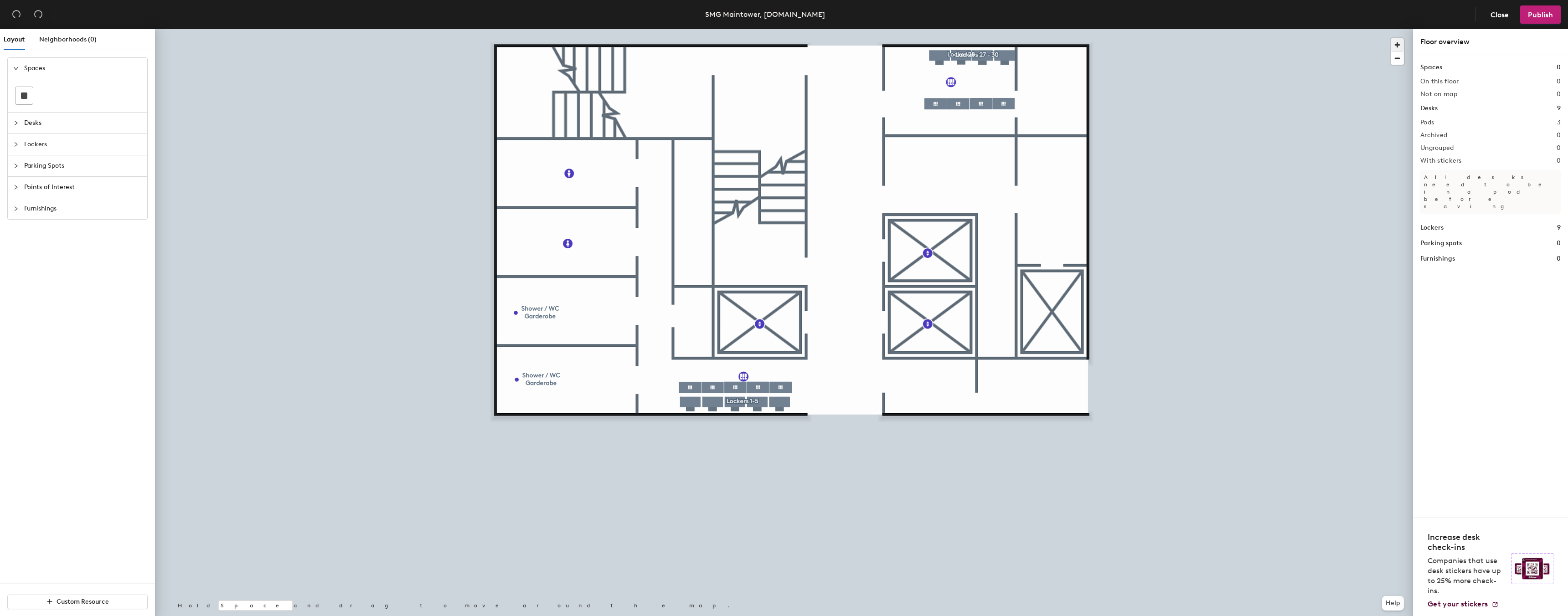
click at [1399, 44] on span "button" at bounding box center [1398, 44] width 13 height 13
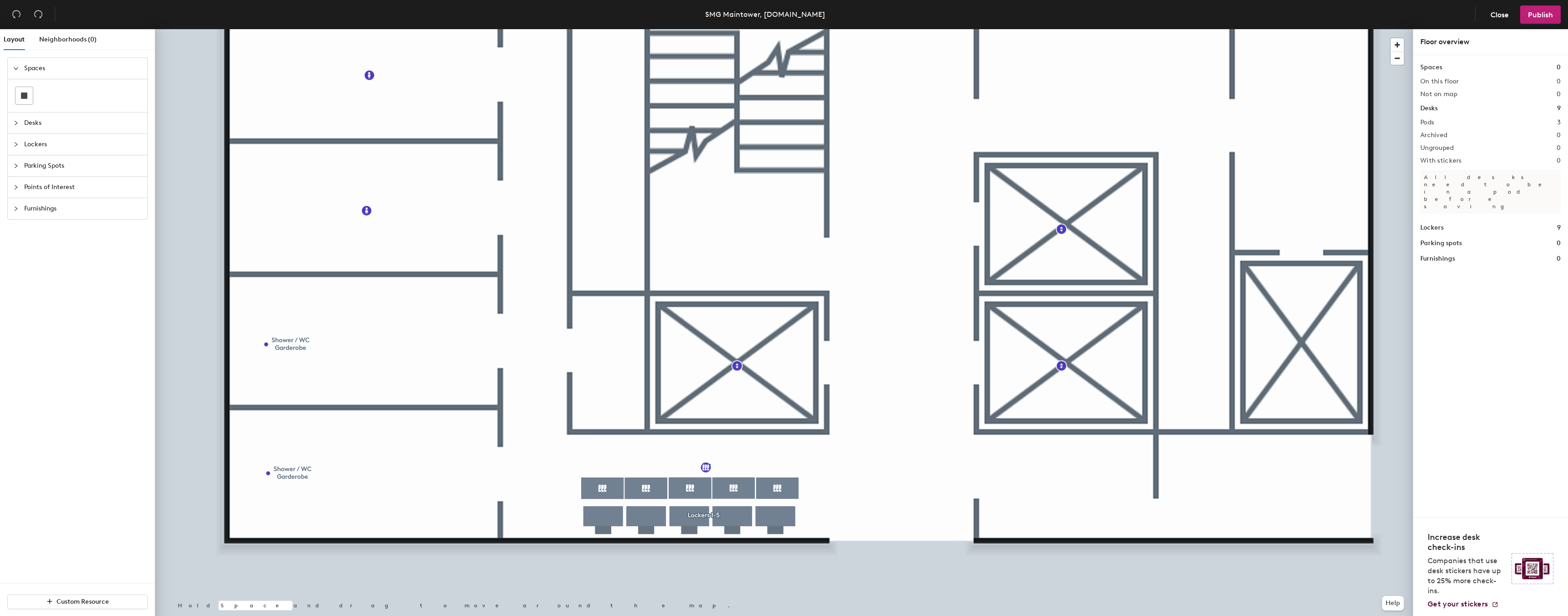
click at [709, 29] on div at bounding box center [784, 29] width 1258 height 0
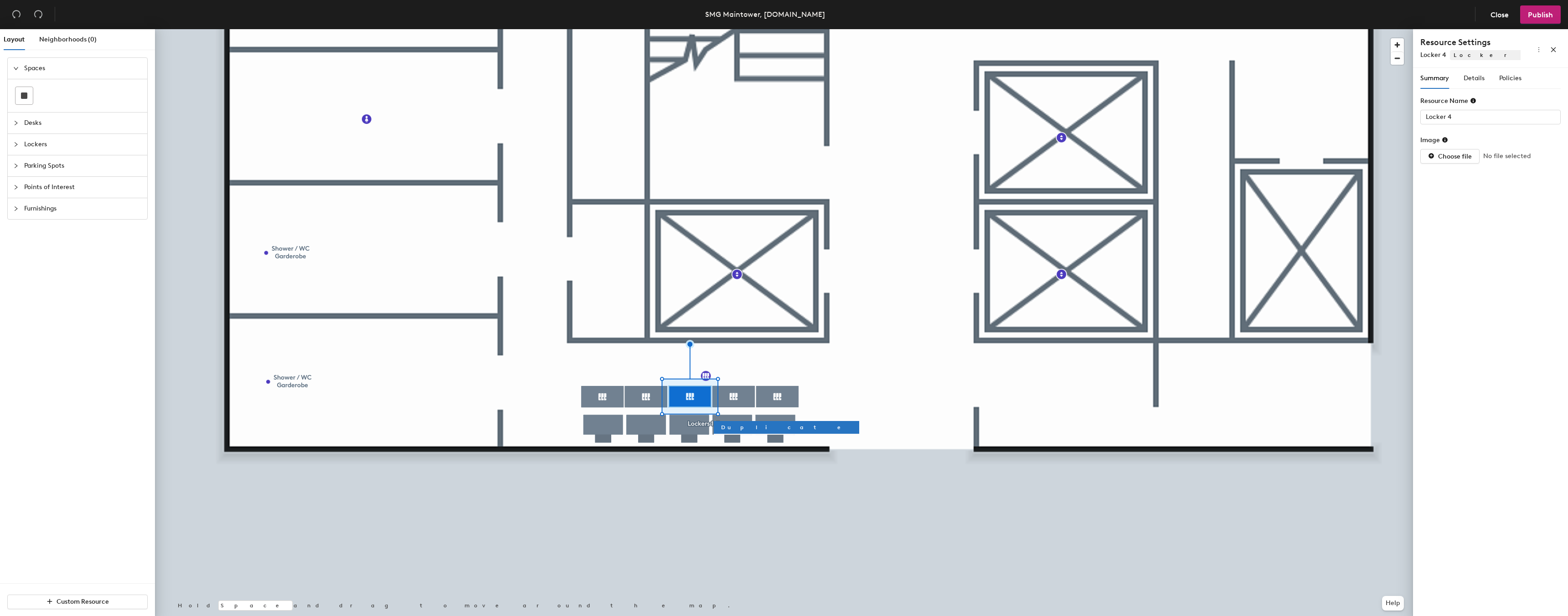
click at [790, 29] on div at bounding box center [784, 29] width 1258 height 0
type input "Locker 5"
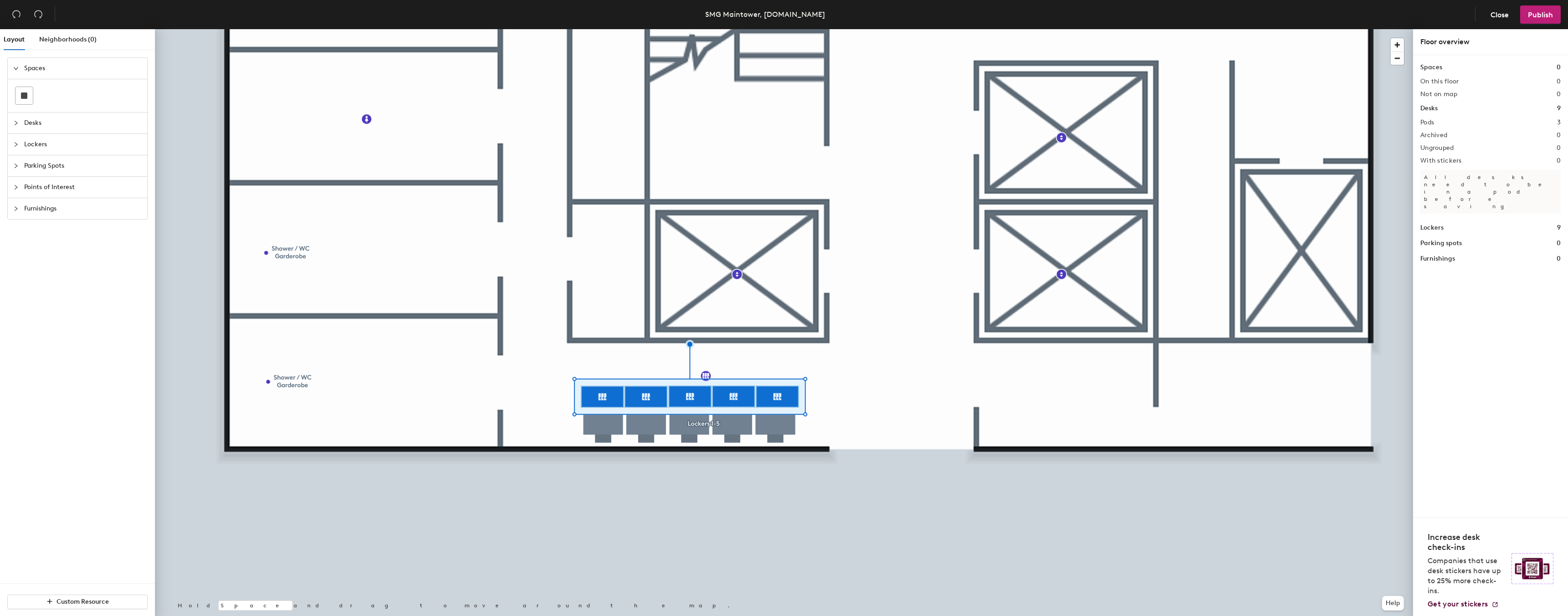
click at [605, 29] on div at bounding box center [784, 29] width 1258 height 0
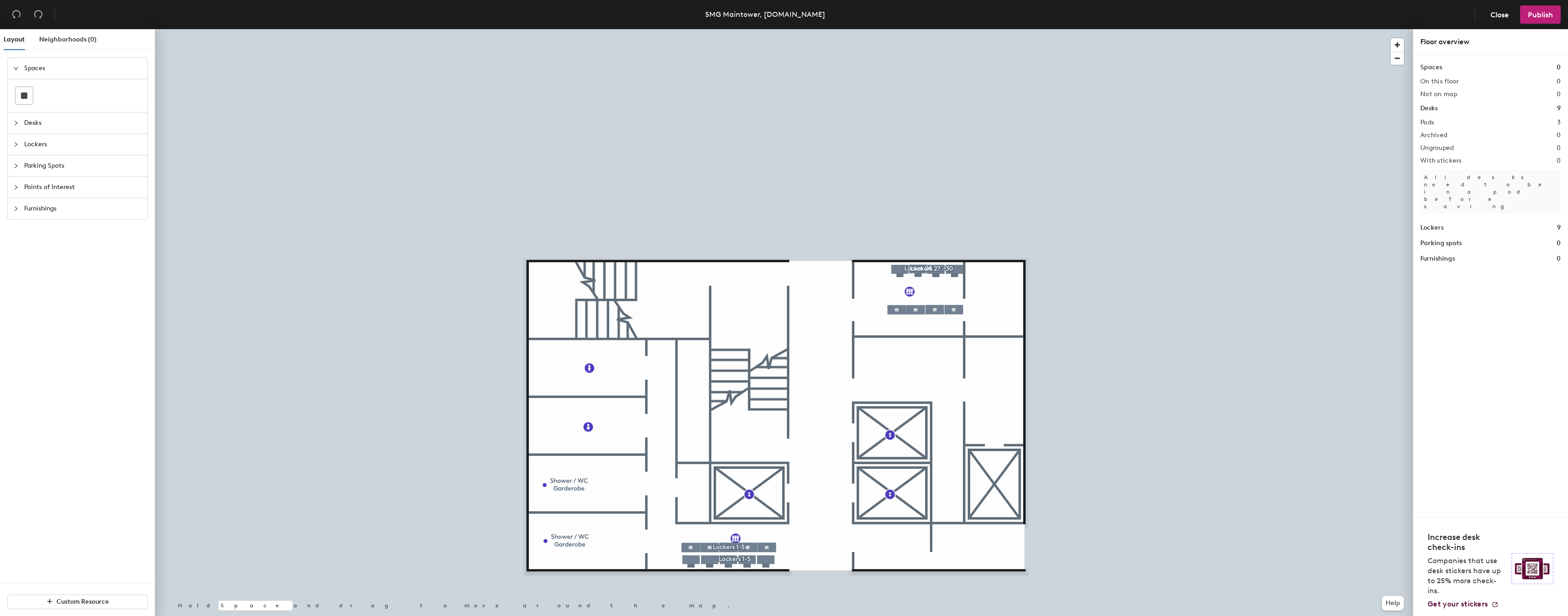
click at [1406, 39] on div at bounding box center [1399, 49] width 18 height 31
click at [1400, 43] on span "button" at bounding box center [1398, 44] width 13 height 13
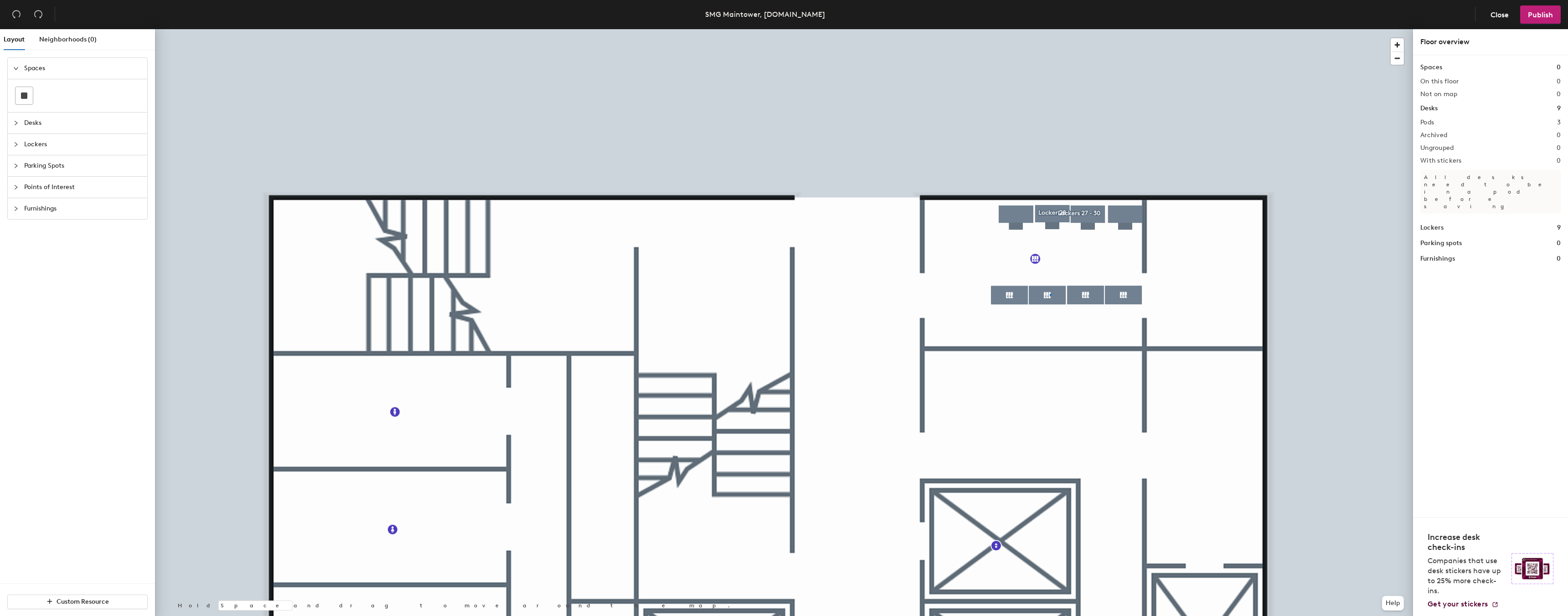
click at [1050, 29] on div at bounding box center [784, 29] width 1258 height 0
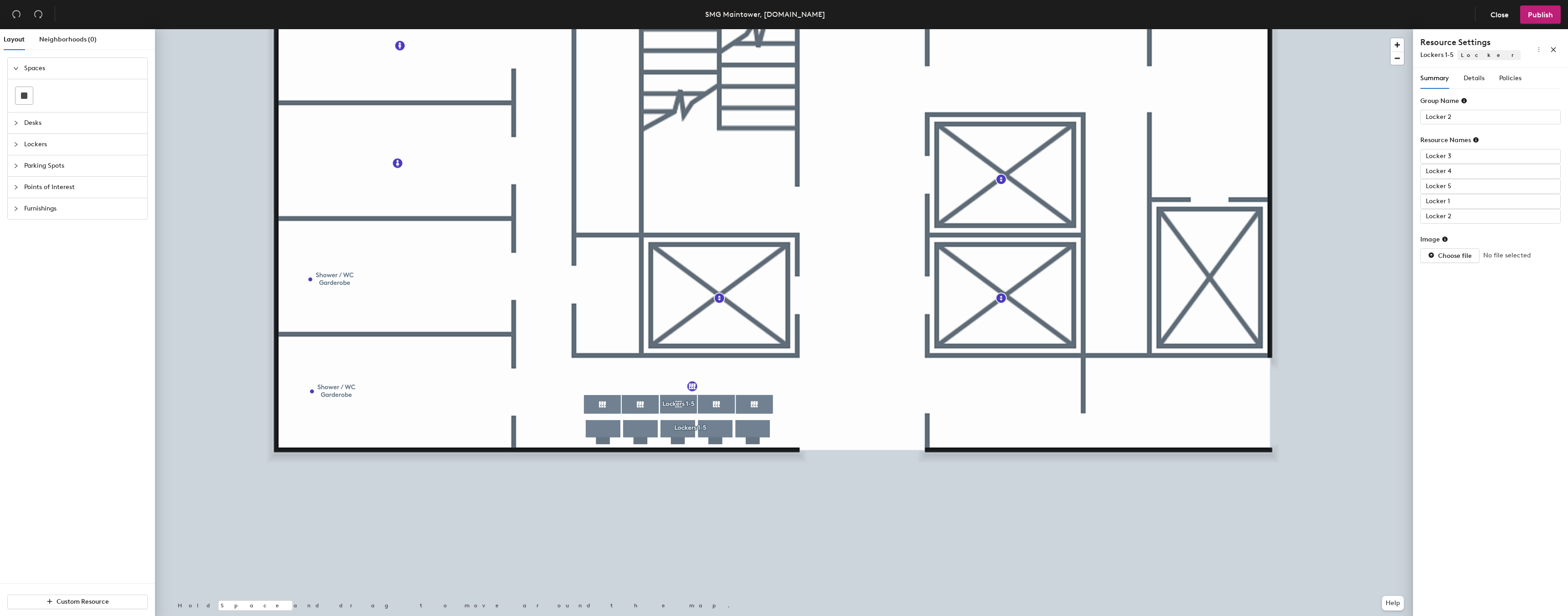
type input "Locker 2"
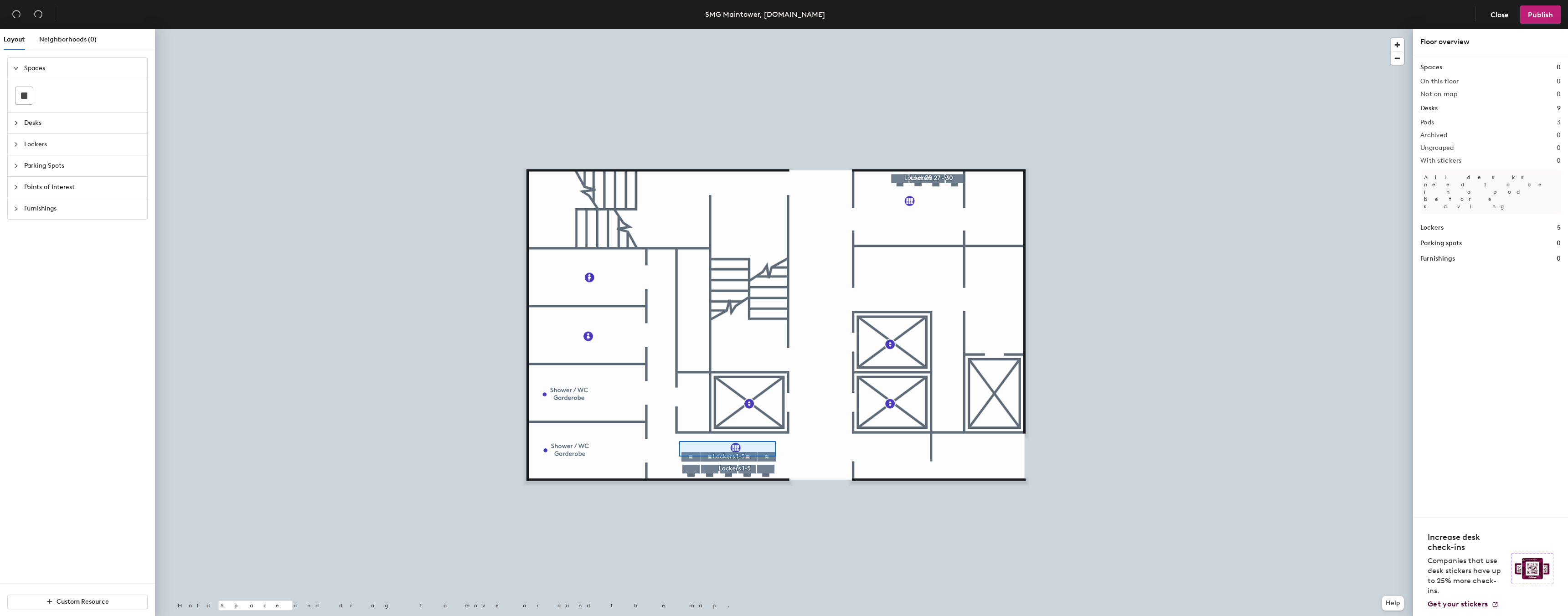
click at [777, 29] on div at bounding box center [784, 29] width 1258 height 0
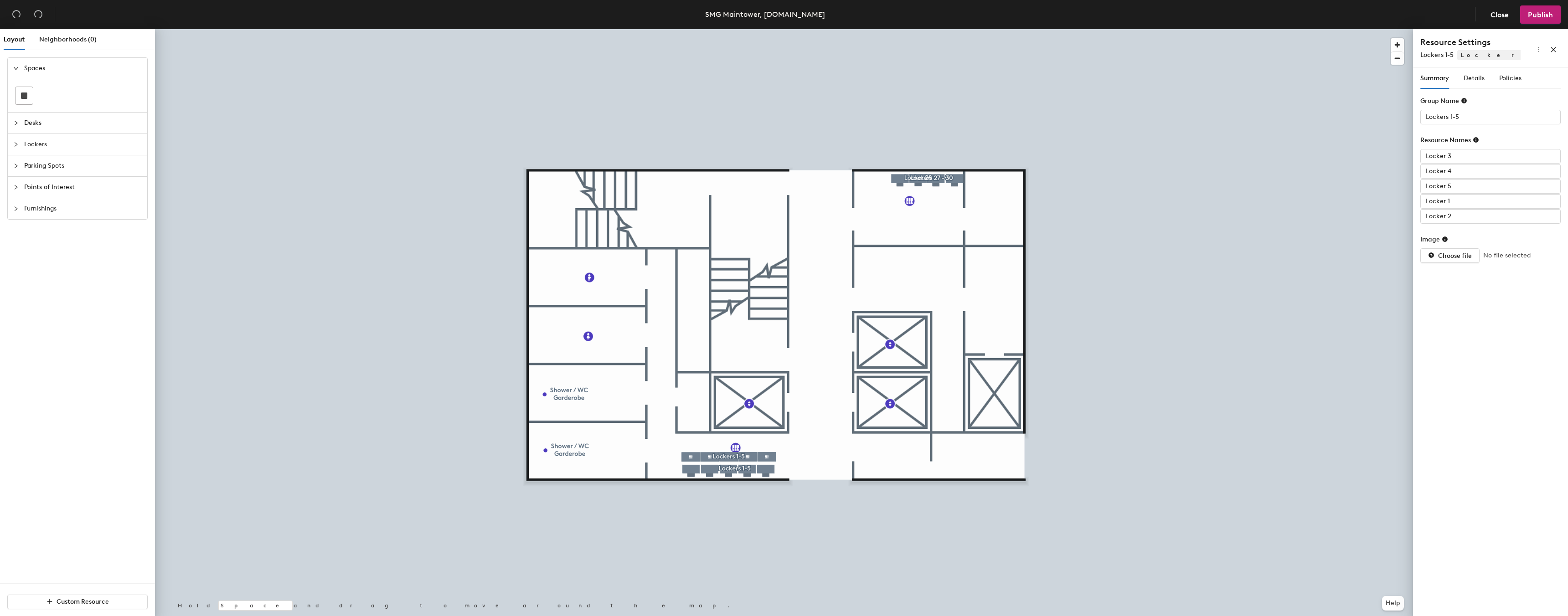
type input "Locker 5"
click at [752, 29] on div at bounding box center [784, 29] width 1258 height 0
click at [731, 29] on div at bounding box center [784, 29] width 1258 height 0
click at [811, 29] on div at bounding box center [784, 29] width 1258 height 0
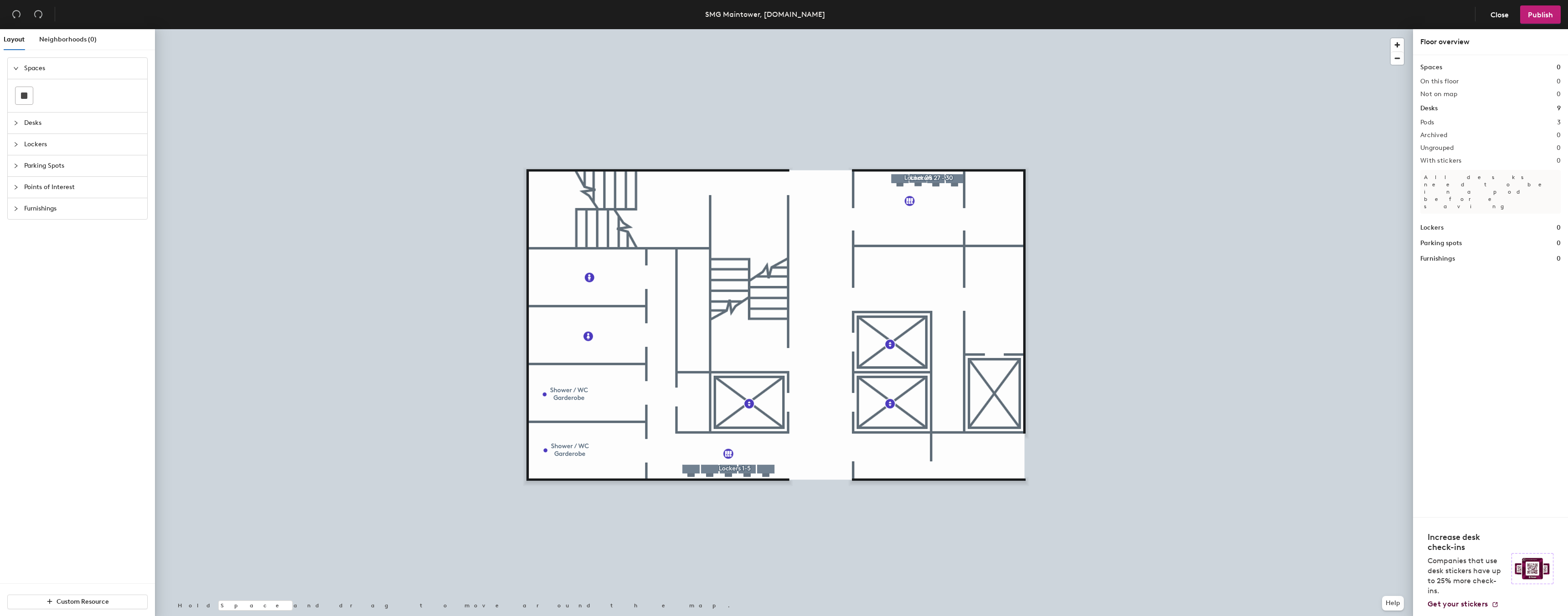
click at [916, 29] on div at bounding box center [784, 29] width 1258 height 0
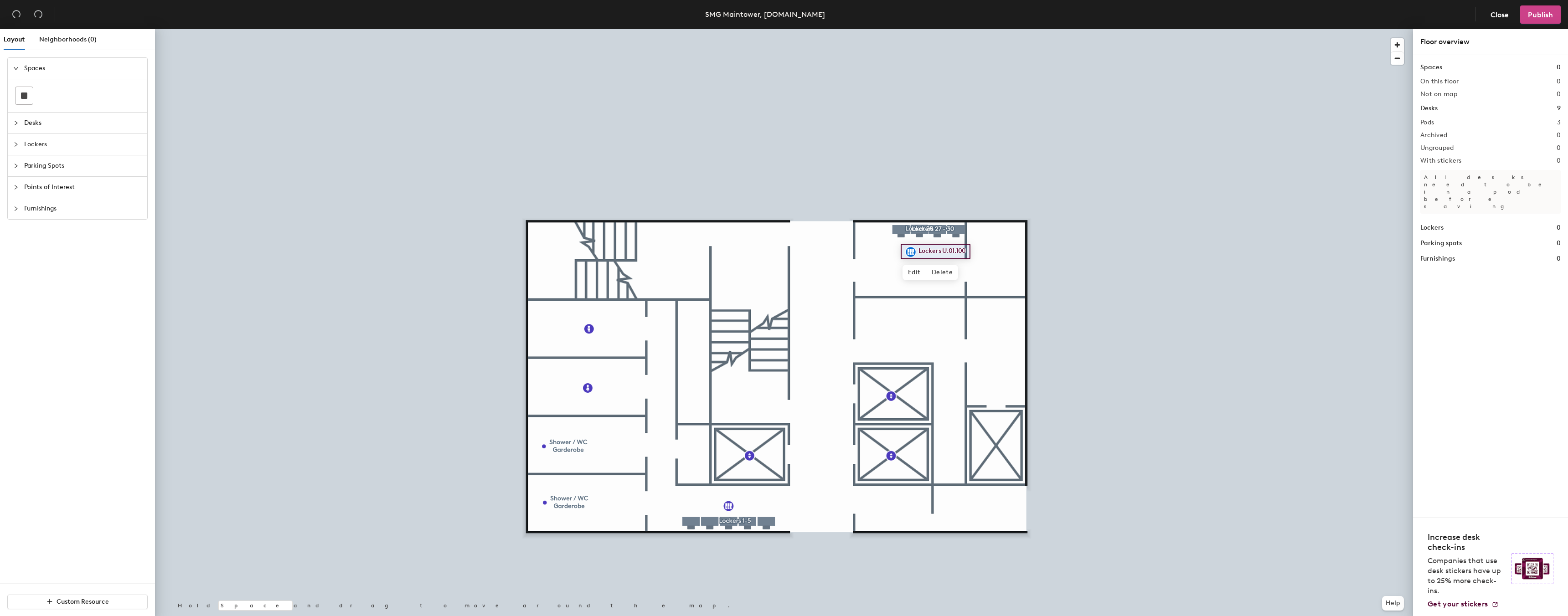
click at [1550, 13] on span "Publish" at bounding box center [1541, 14] width 25 height 9
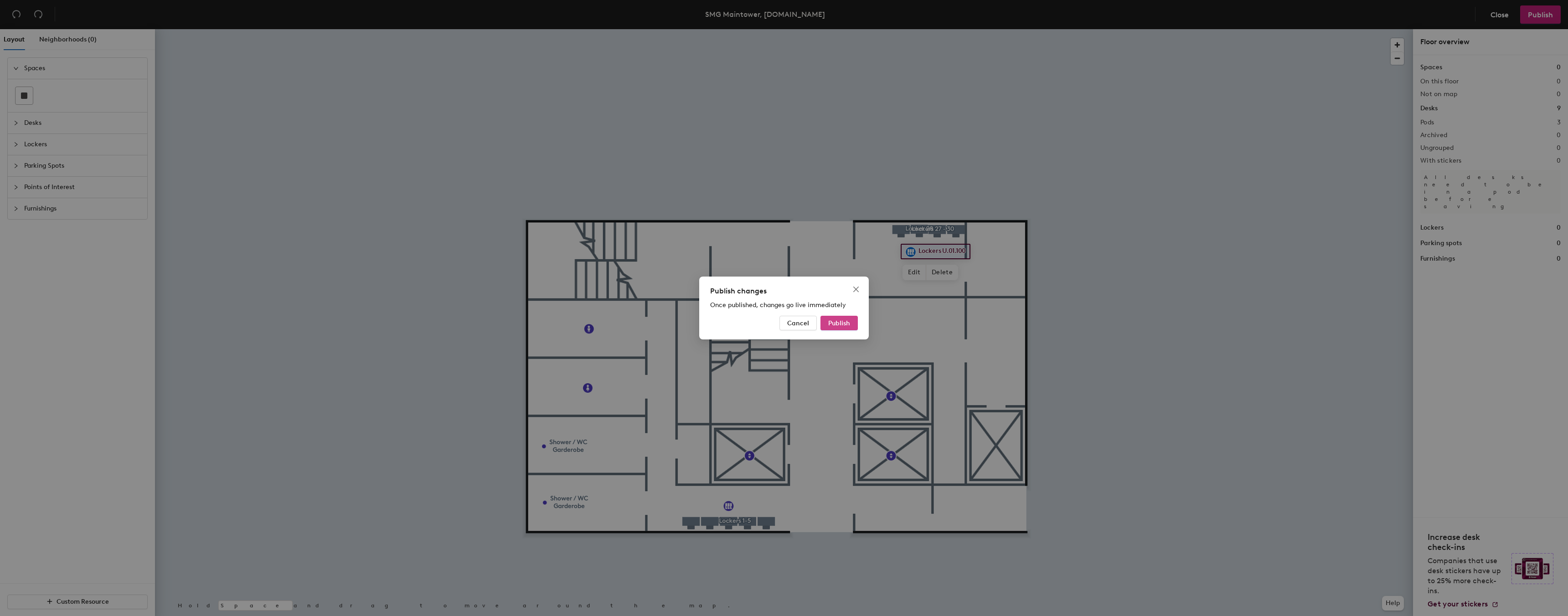
click at [840, 324] on span "Publish" at bounding box center [839, 324] width 22 height 8
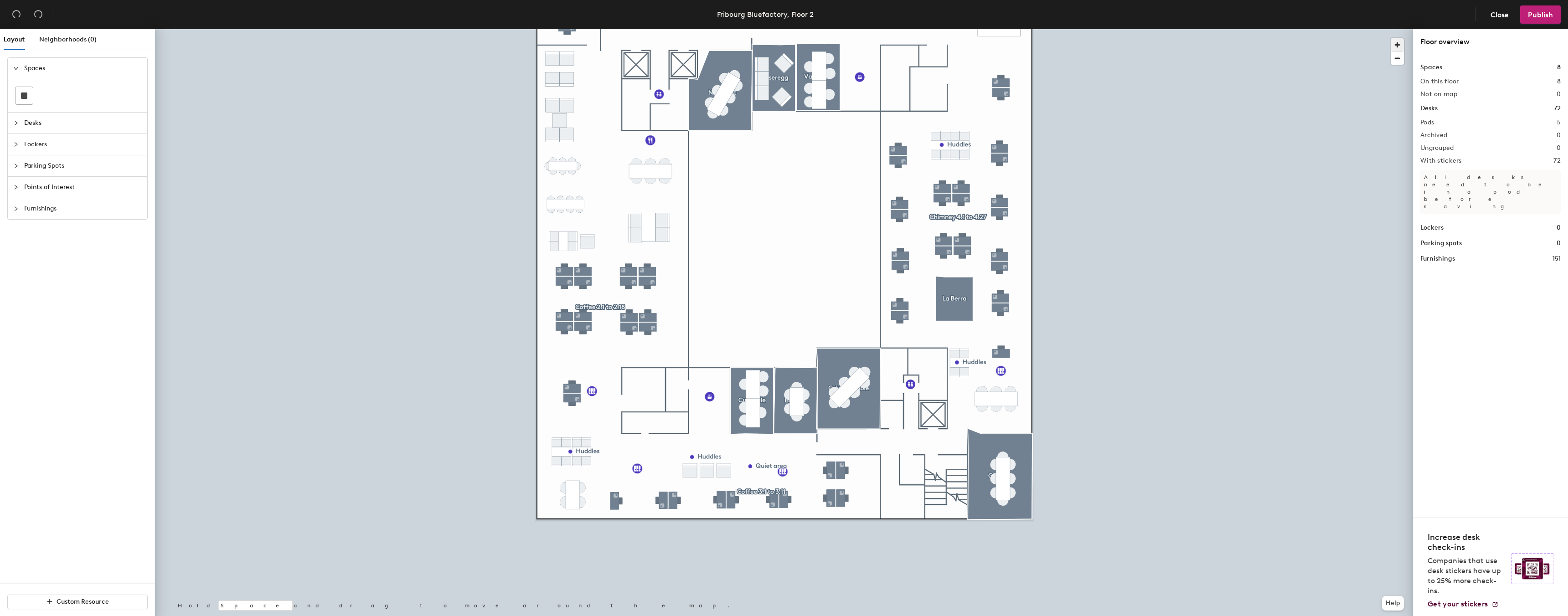
click at [1396, 43] on span "button" at bounding box center [1398, 44] width 13 height 13
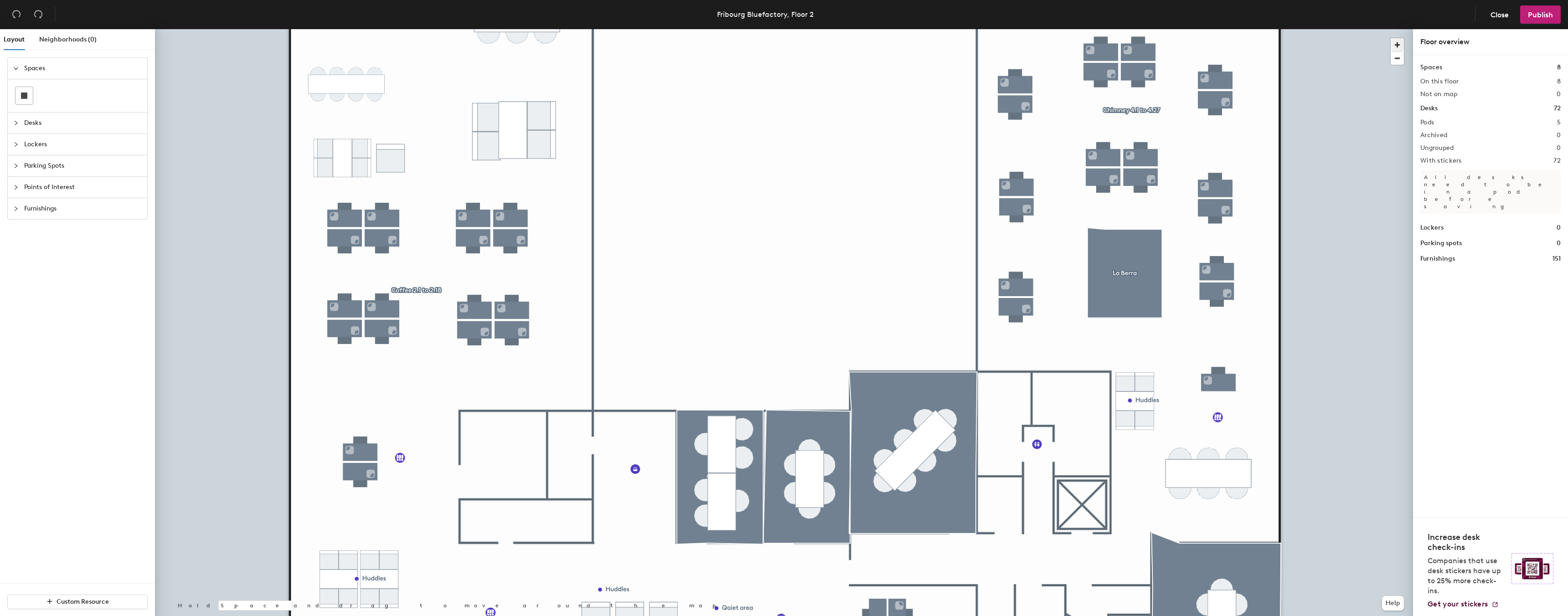
click at [491, 29] on div at bounding box center [784, 29] width 1258 height 0
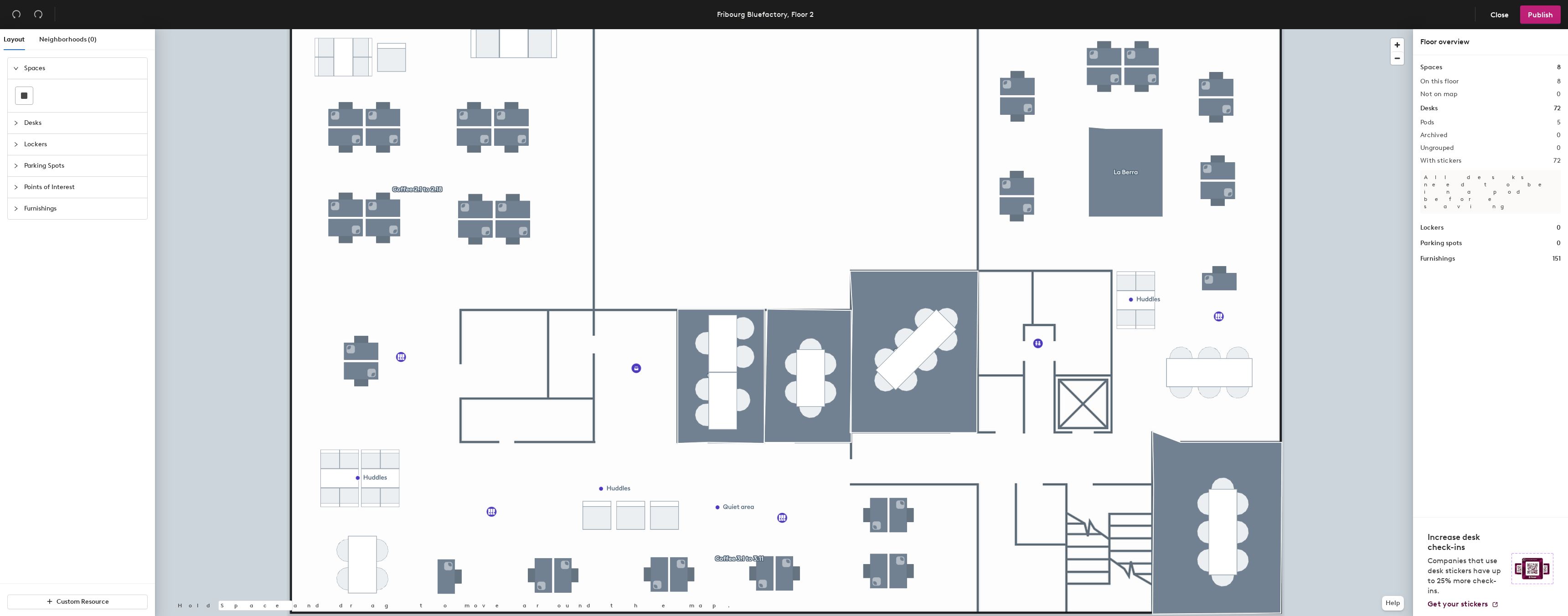
click at [47, 145] on span "Lockers" at bounding box center [83, 145] width 117 height 21
drag, startPoint x: 87, startPoint y: 140, endPoint x: 95, endPoint y: 147, distance: 10.6
click at [87, 139] on icon at bounding box center [84, 139] width 11 height 11
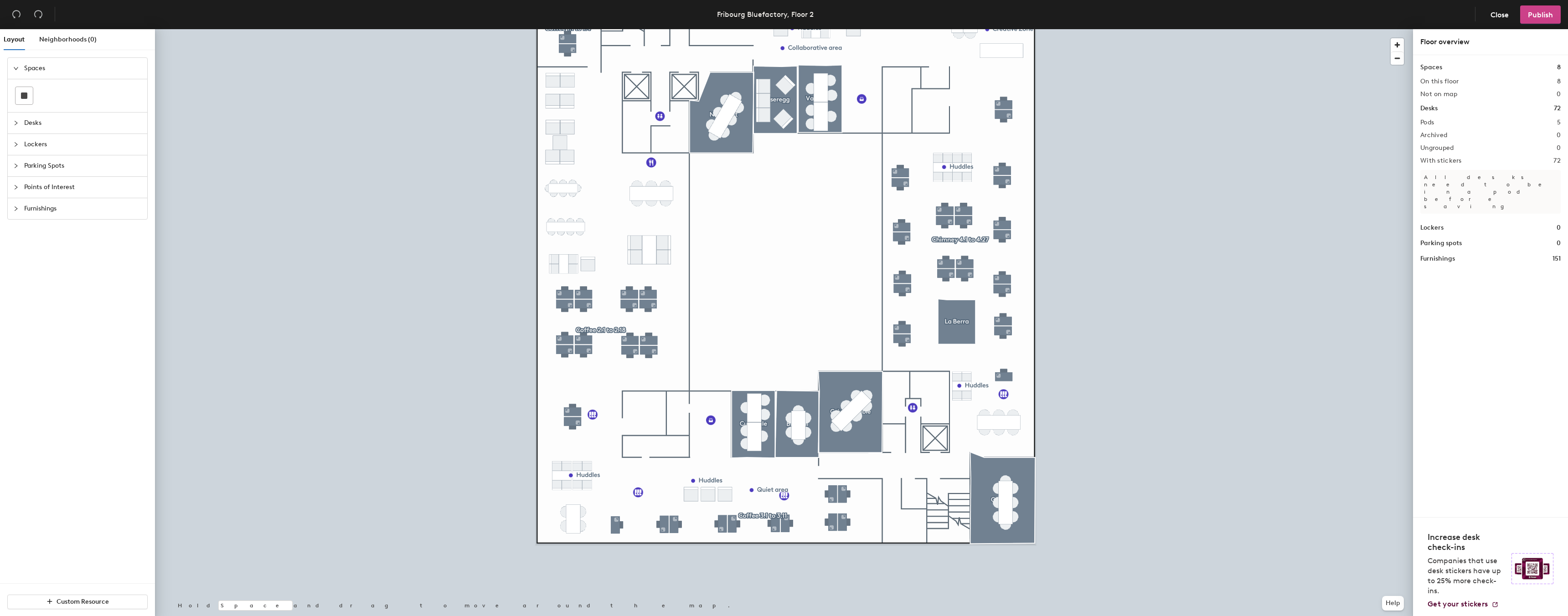
click at [1543, 17] on span "Publish" at bounding box center [1541, 14] width 25 height 9
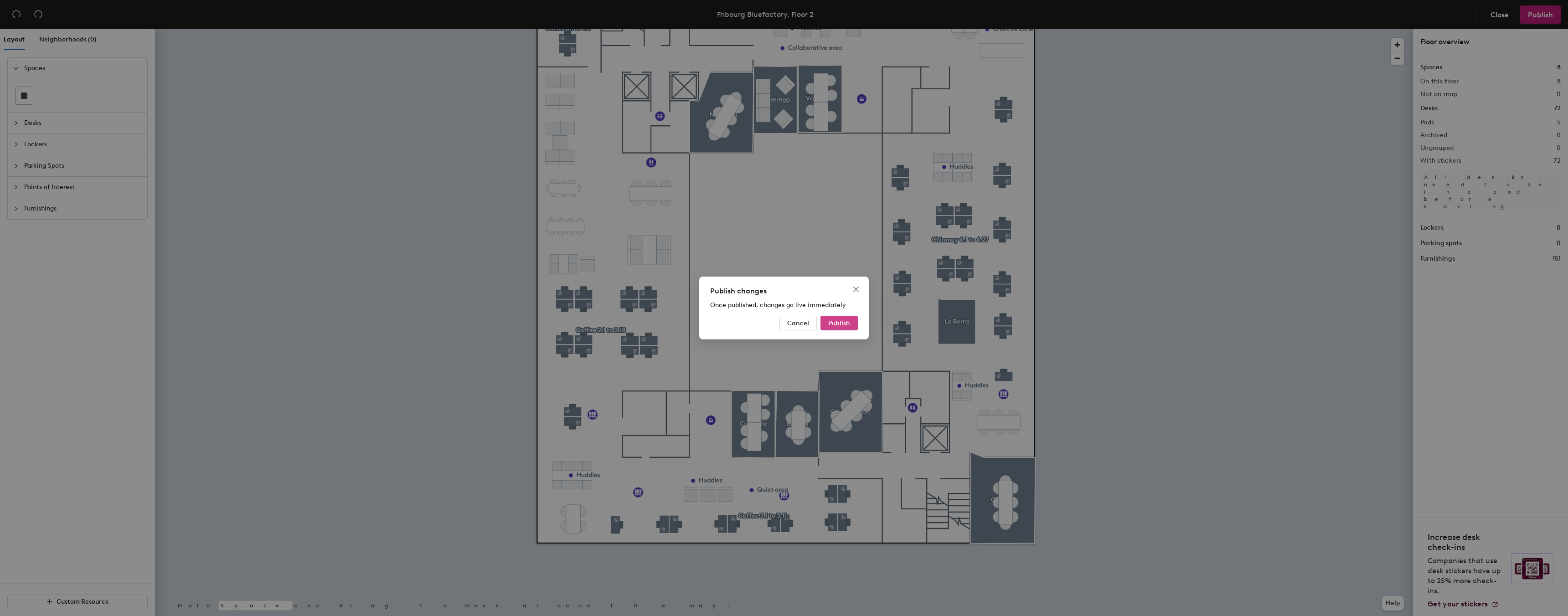
click at [848, 321] on span "Publish" at bounding box center [839, 324] width 22 height 8
